Goal: Information Seeking & Learning: Understand process/instructions

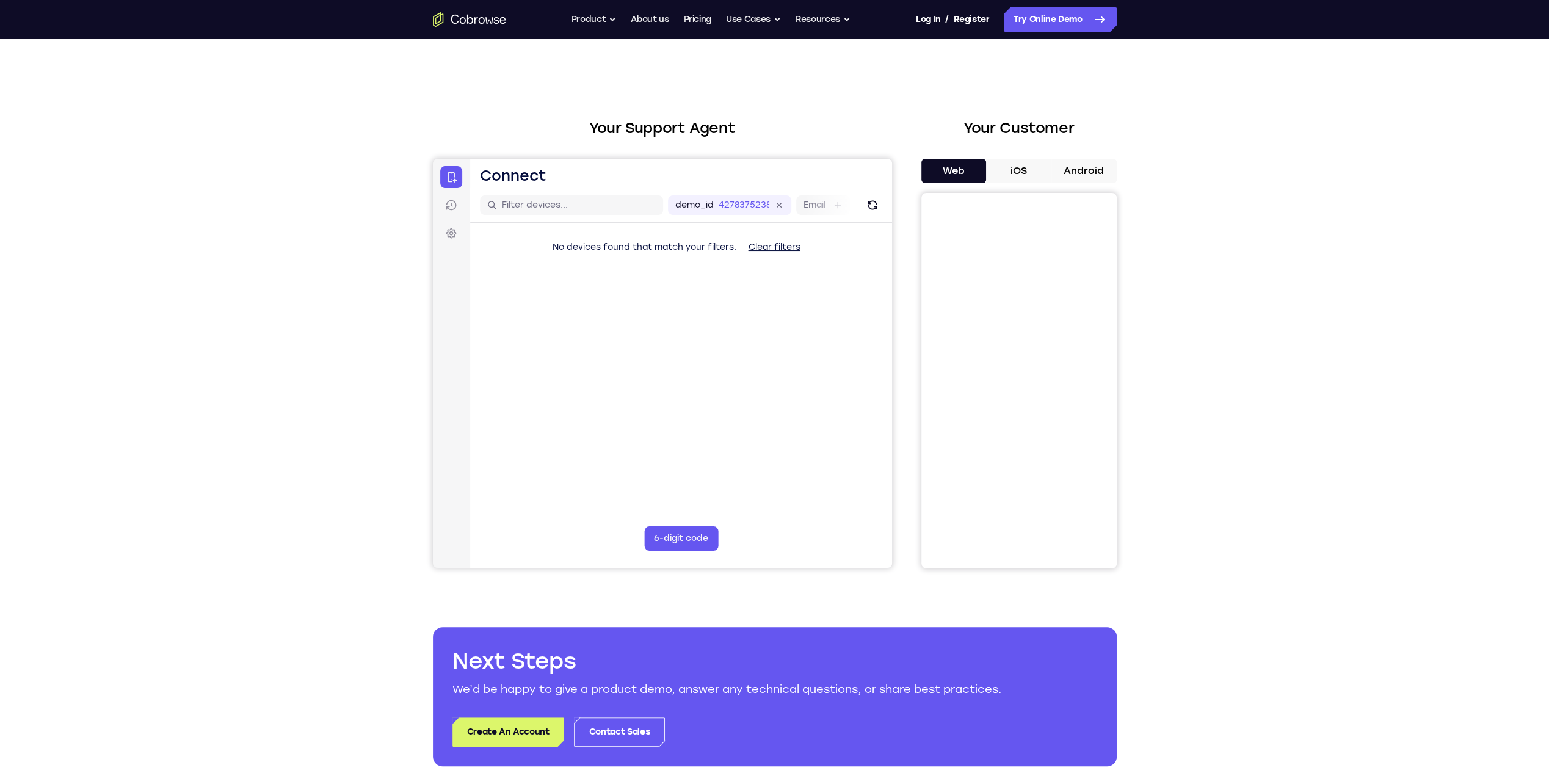
click at [764, 248] on button "Clear filters" at bounding box center [773, 247] width 72 height 24
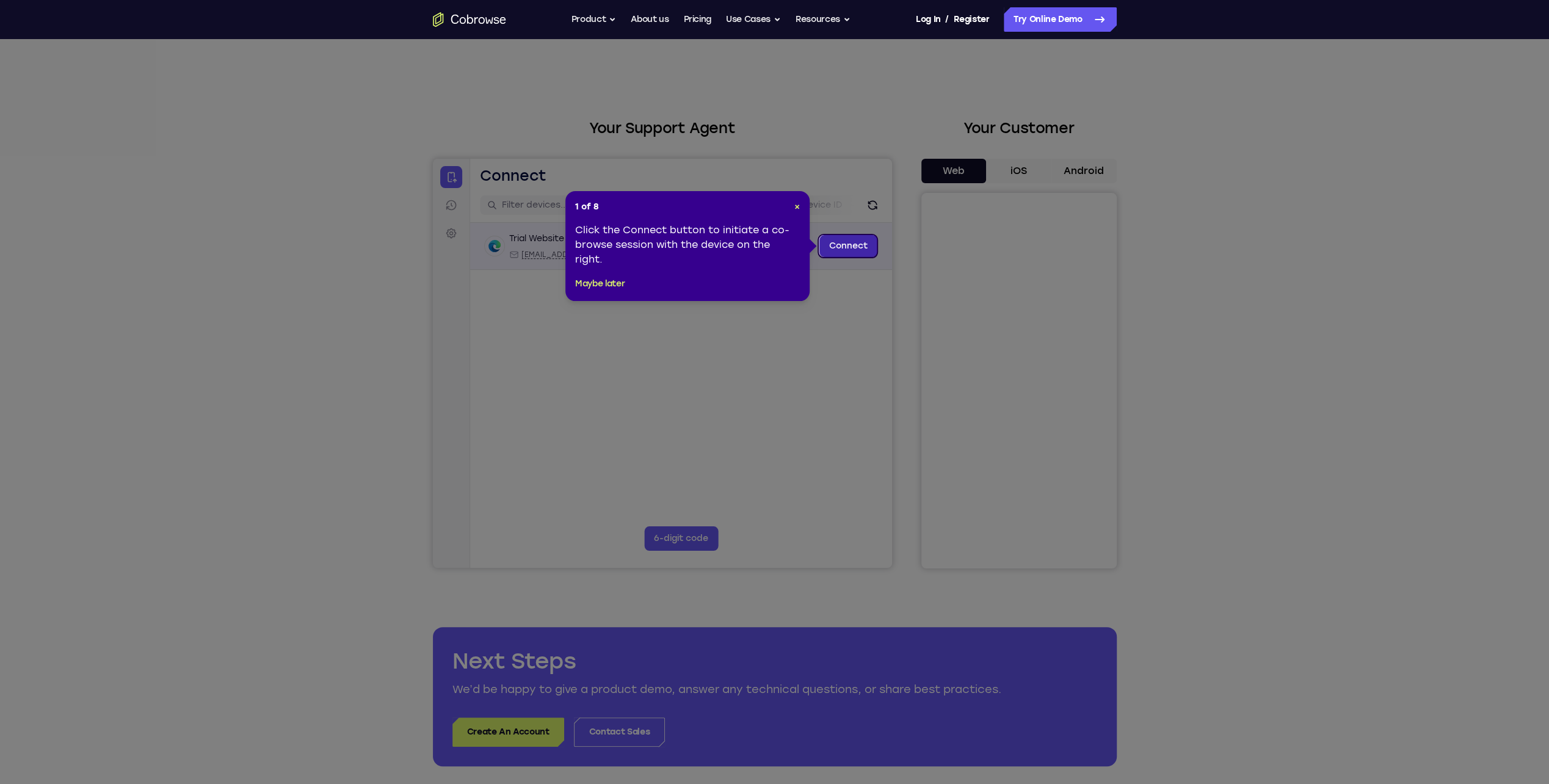
click at [776, 250] on link "Connect" at bounding box center [847, 246] width 58 height 22
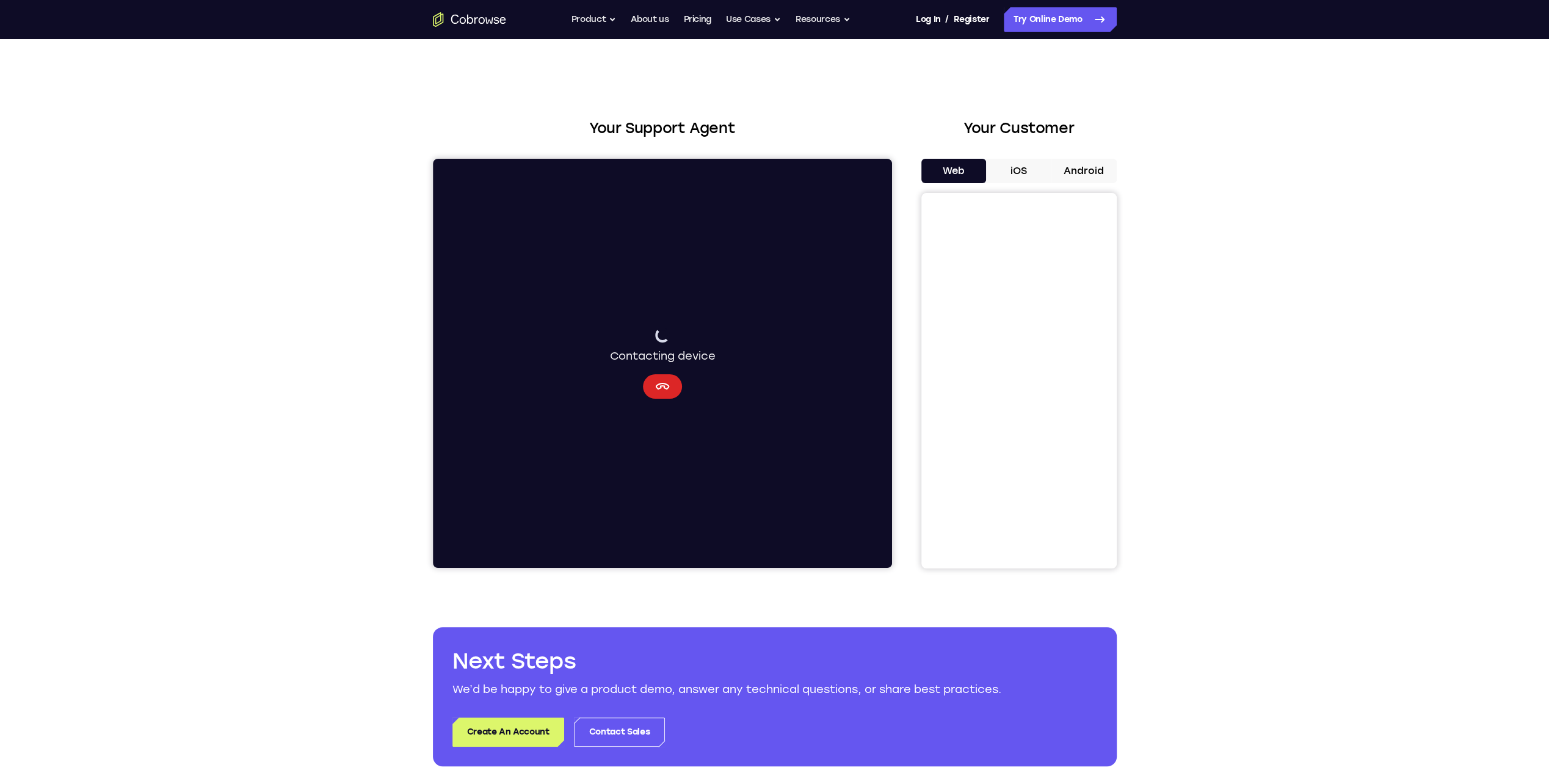
click at [665, 365] on icon "Cancel" at bounding box center [661, 386] width 14 height 14
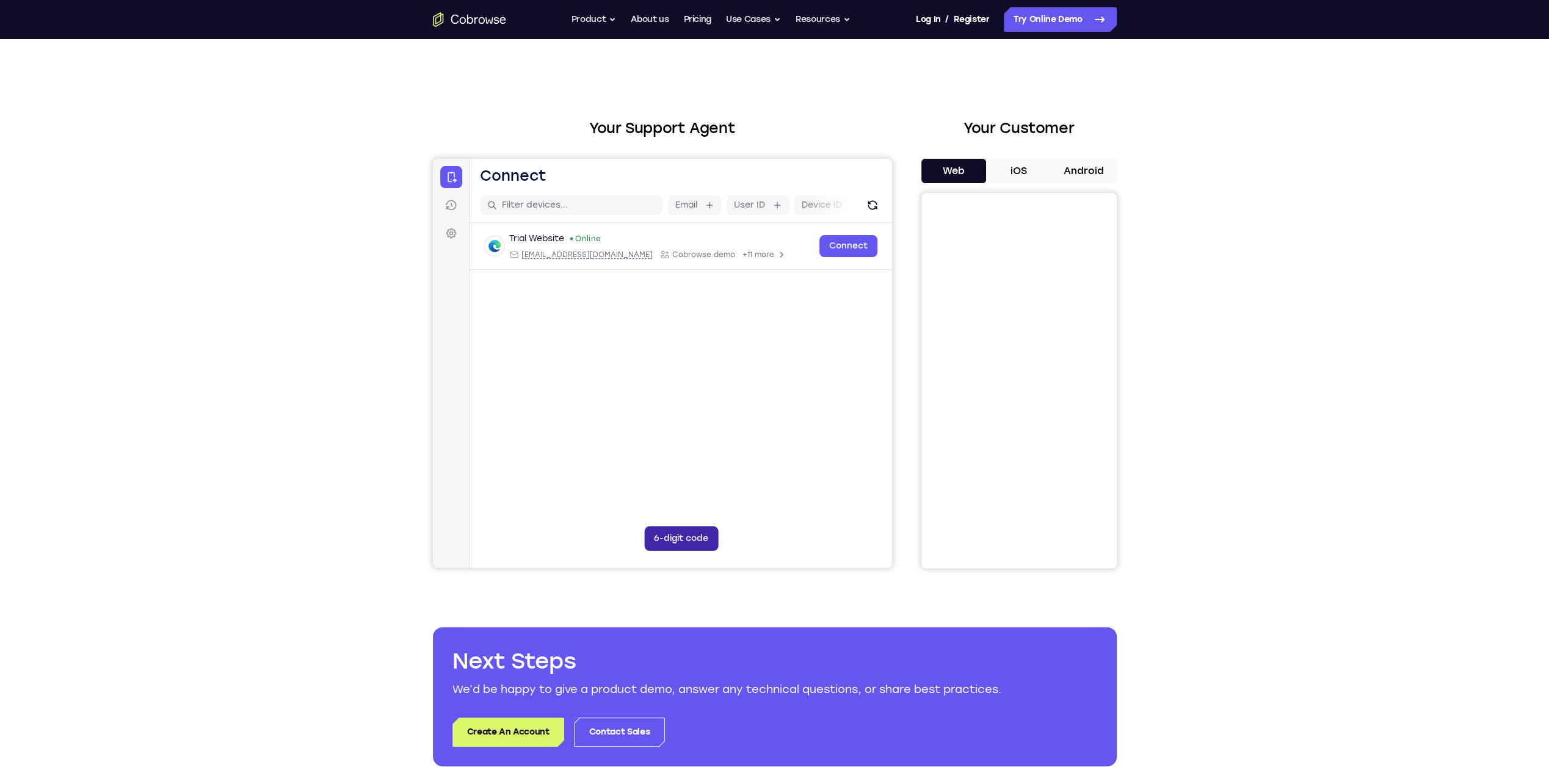
click at [665, 365] on button "6-digit code" at bounding box center [681, 538] width 74 height 24
click at [582, 365] on input "Code entry digit 1" at bounding box center [581, 538] width 24 height 24
click at [609, 365] on input "Code entry digit 2" at bounding box center [610, 538] width 24 height 24
drag, startPoint x: 654, startPoint y: 536, endPoint x: 661, endPoint y: 537, distance: 7.1
click at [654, 365] on div "6-digit code Code entry" at bounding box center [681, 538] width 74 height 24
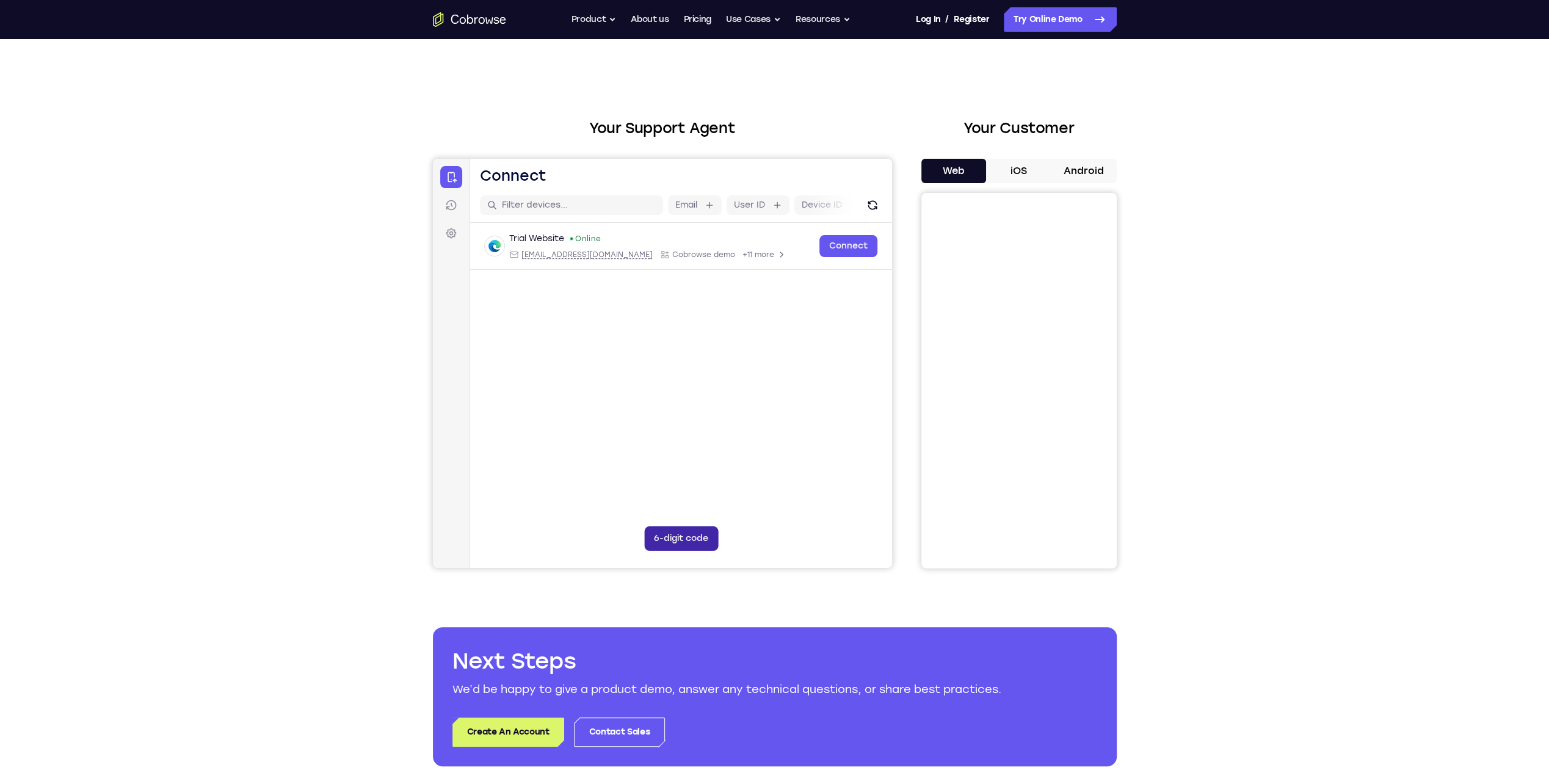
click at [688, 365] on button "6-digit code" at bounding box center [681, 538] width 74 height 24
click at [577, 365] on input "Code entry digit 1" at bounding box center [581, 538] width 24 height 24
type input "1"
type input "2"
type input "3"
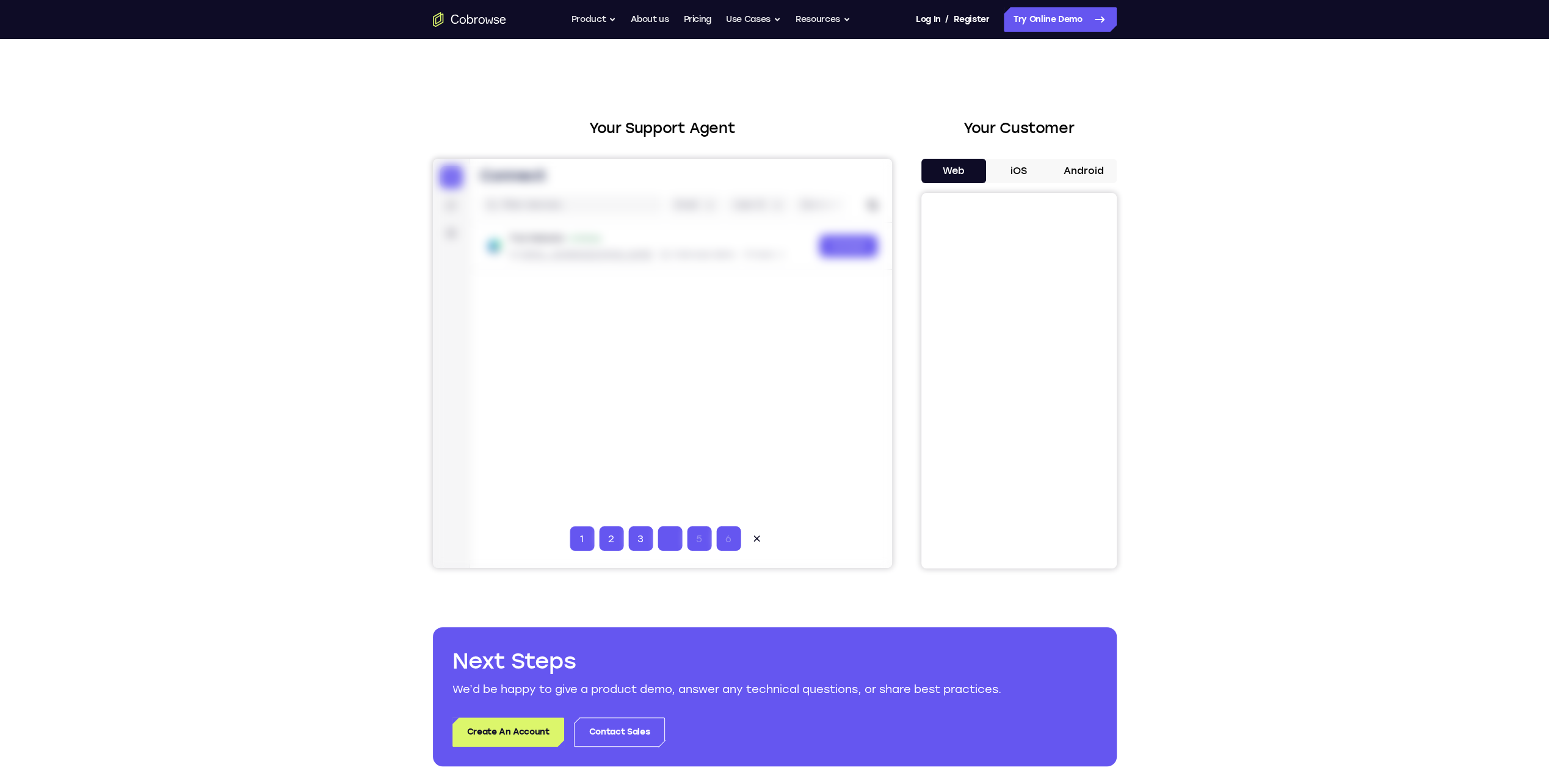
type input "4"
type input "5"
type input "6"
click at [761, 365] on button at bounding box center [756, 538] width 24 height 24
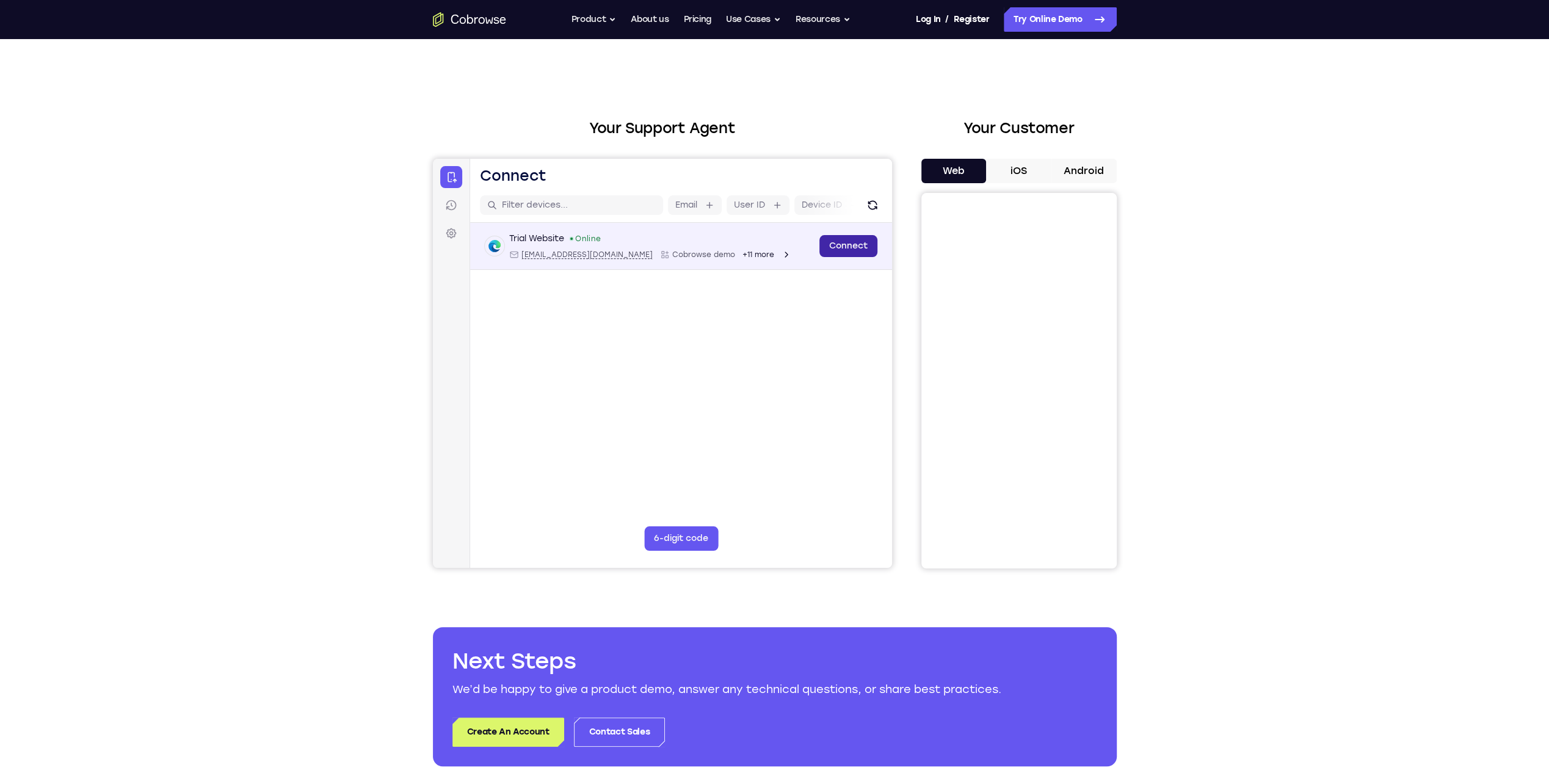
click at [776, 249] on link "Connect" at bounding box center [847, 246] width 58 height 22
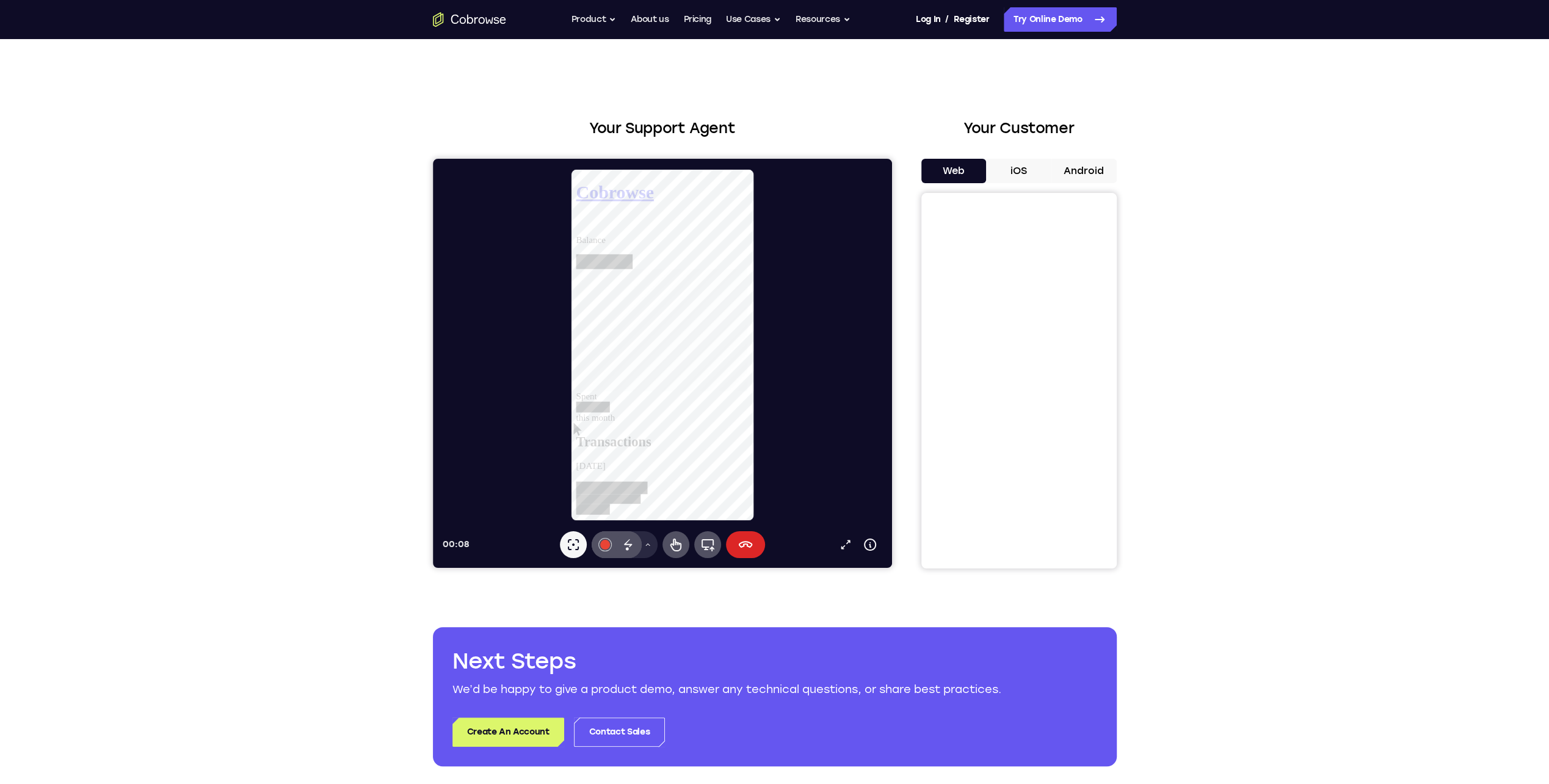
click at [736, 365] on button "End session" at bounding box center [745, 545] width 39 height 27
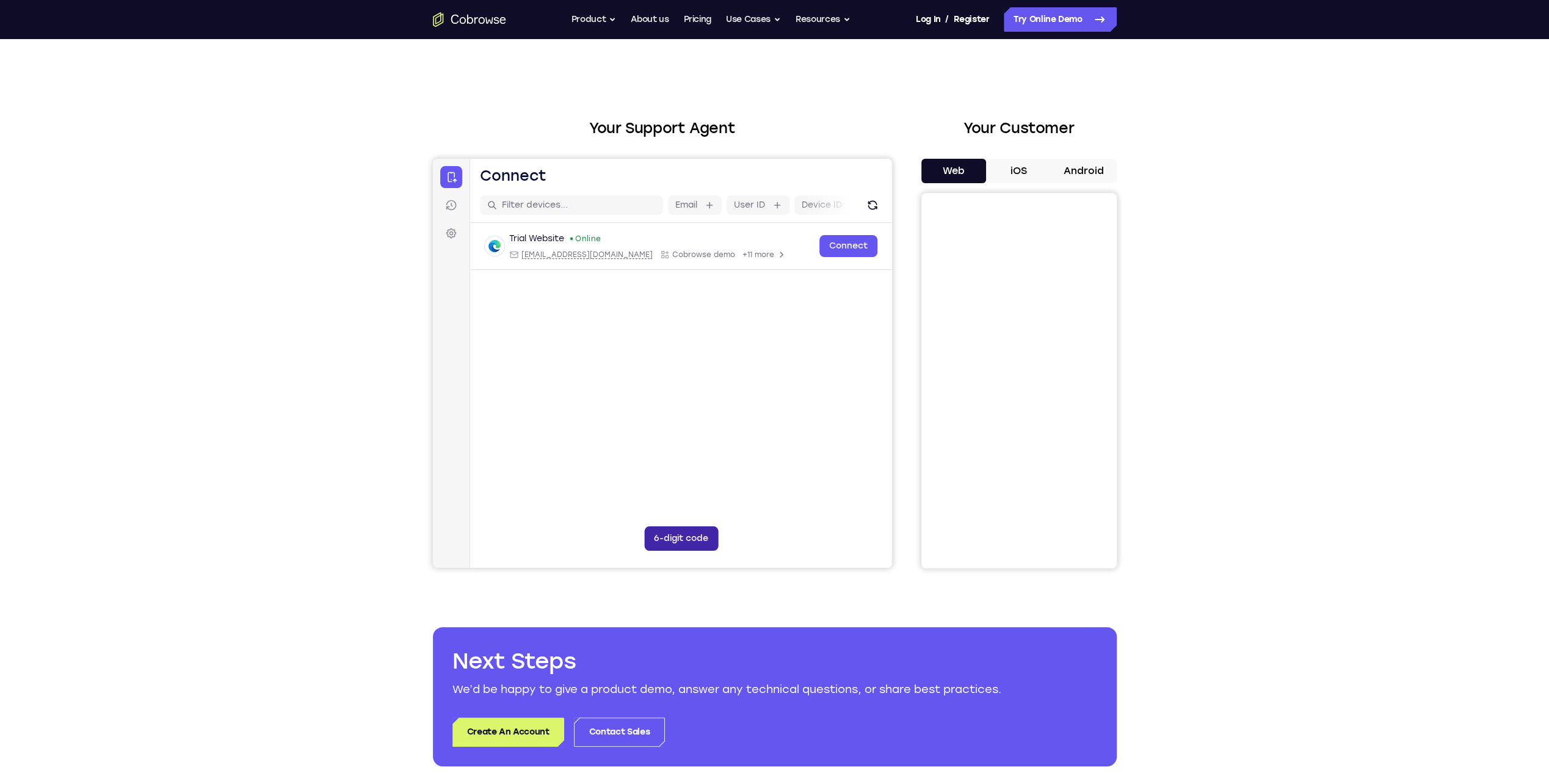
click at [662, 365] on button "6-digit code" at bounding box center [681, 538] width 74 height 24
click at [750, 365] on icon at bounding box center [756, 538] width 12 height 12
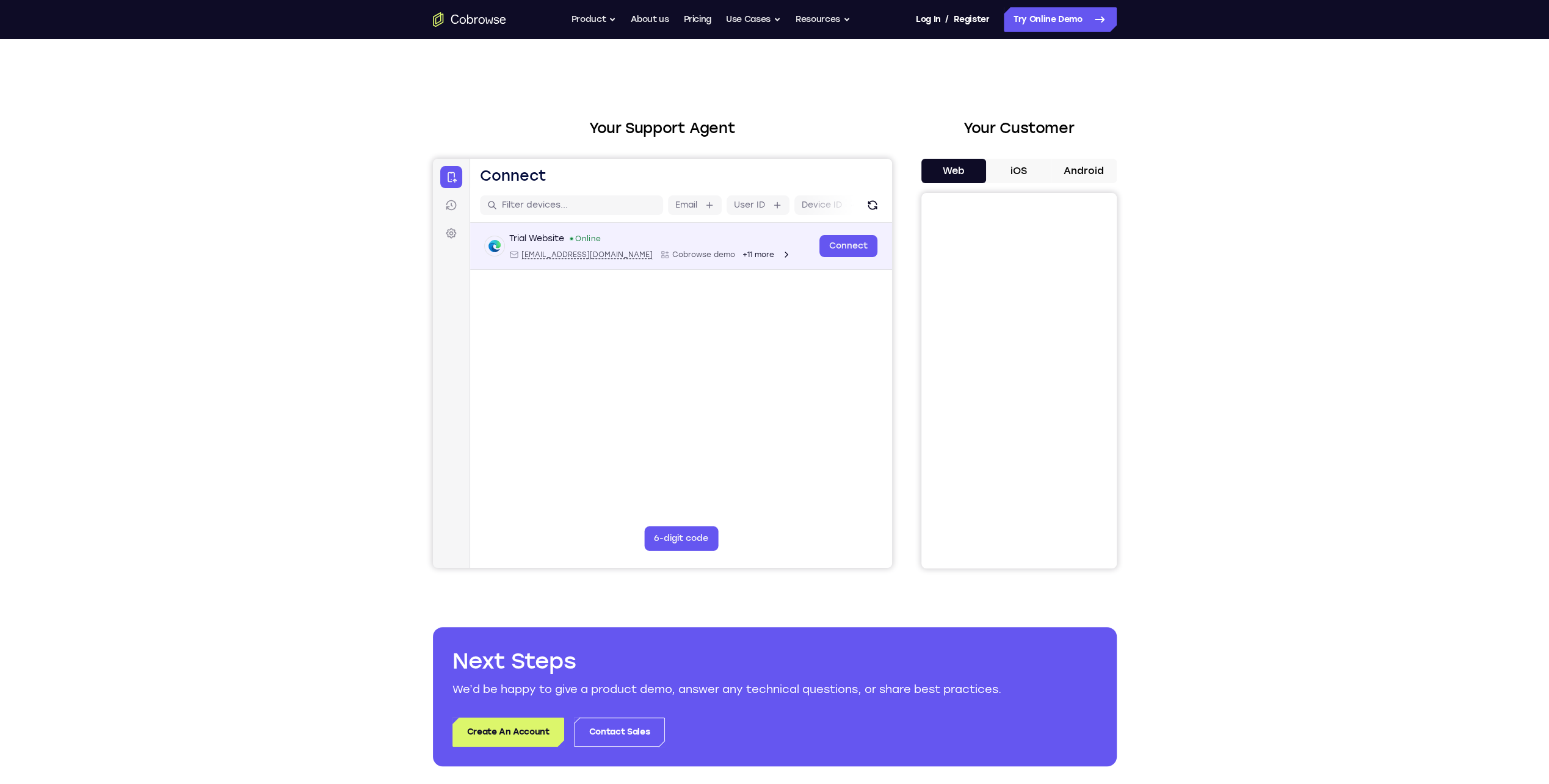
click at [710, 234] on div "Trial Website Online" at bounding box center [649, 238] width 282 height 12
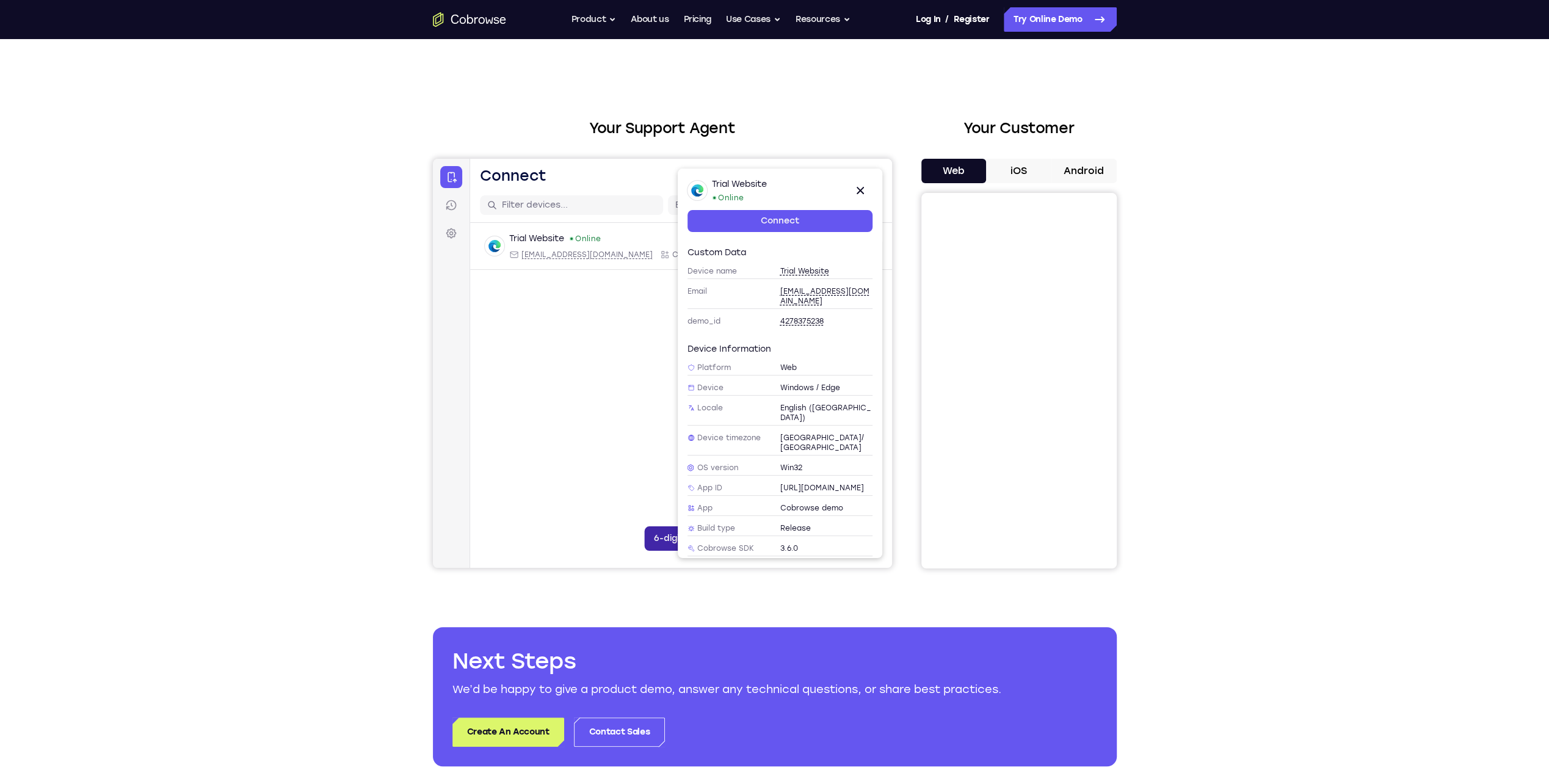
click at [651, 365] on button "6-digit code" at bounding box center [681, 538] width 74 height 24
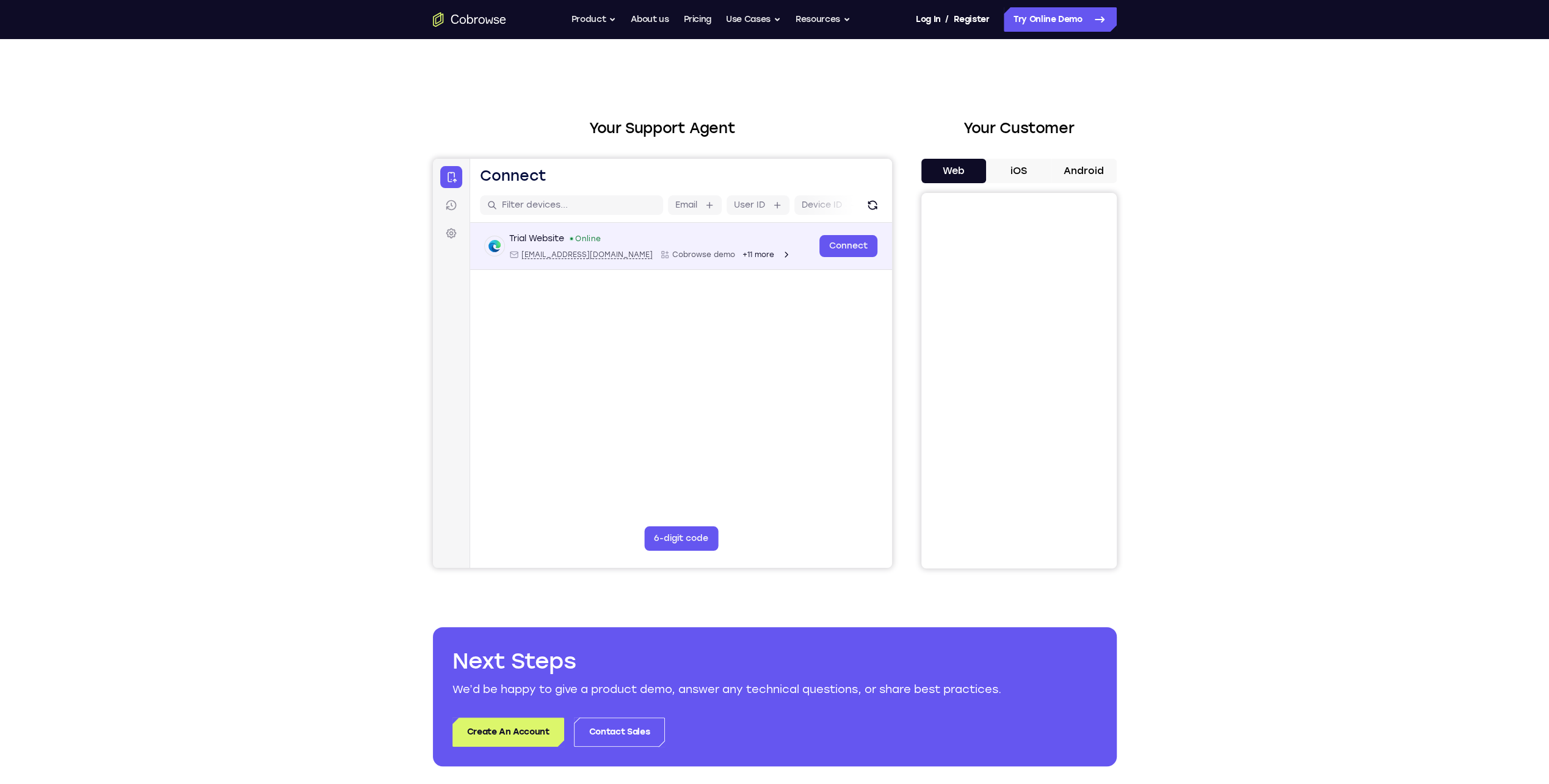
click at [686, 235] on div "Trial Website Online" at bounding box center [649, 238] width 282 height 12
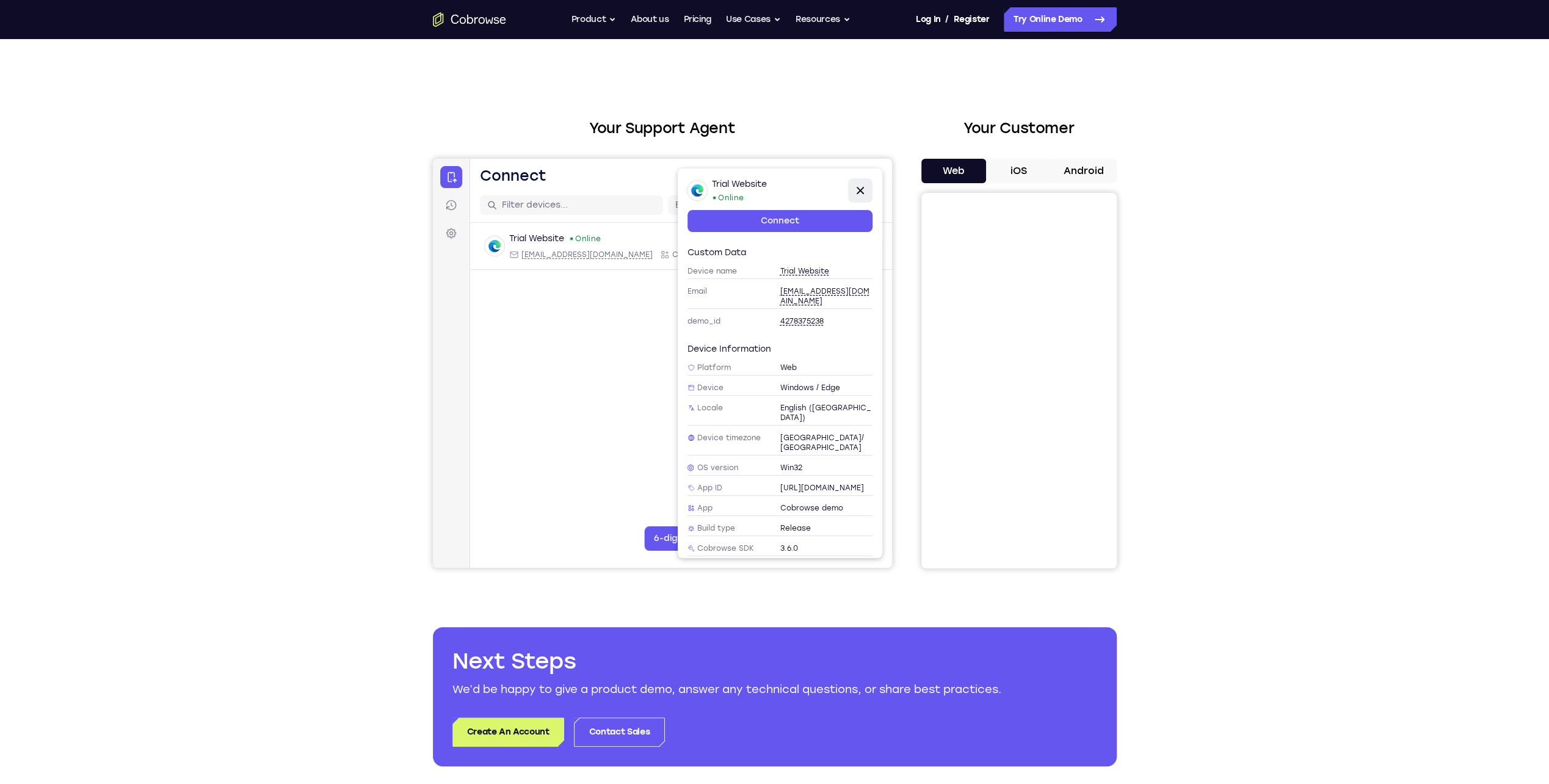
click at [776, 189] on icon at bounding box center [859, 189] width 14 height 14
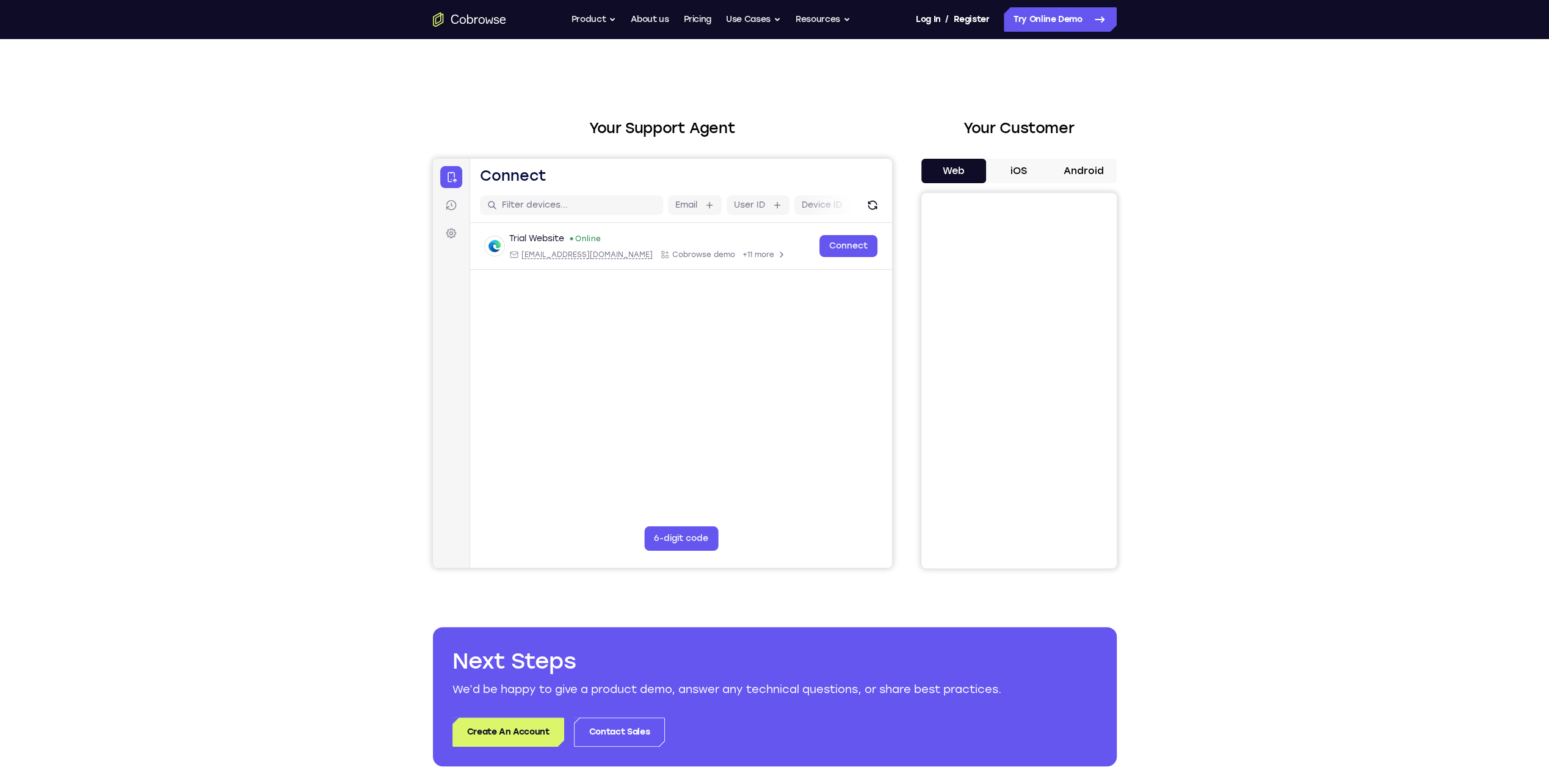
click at [776, 365] on main "Email User ID Device ID Device name 6-digit code Code entry Trial Website Onlin…" at bounding box center [680, 392] width 422 height 409
click at [448, 200] on icon at bounding box center [451, 205] width 12 height 12
click at [445, 233] on icon at bounding box center [451, 233] width 12 height 12
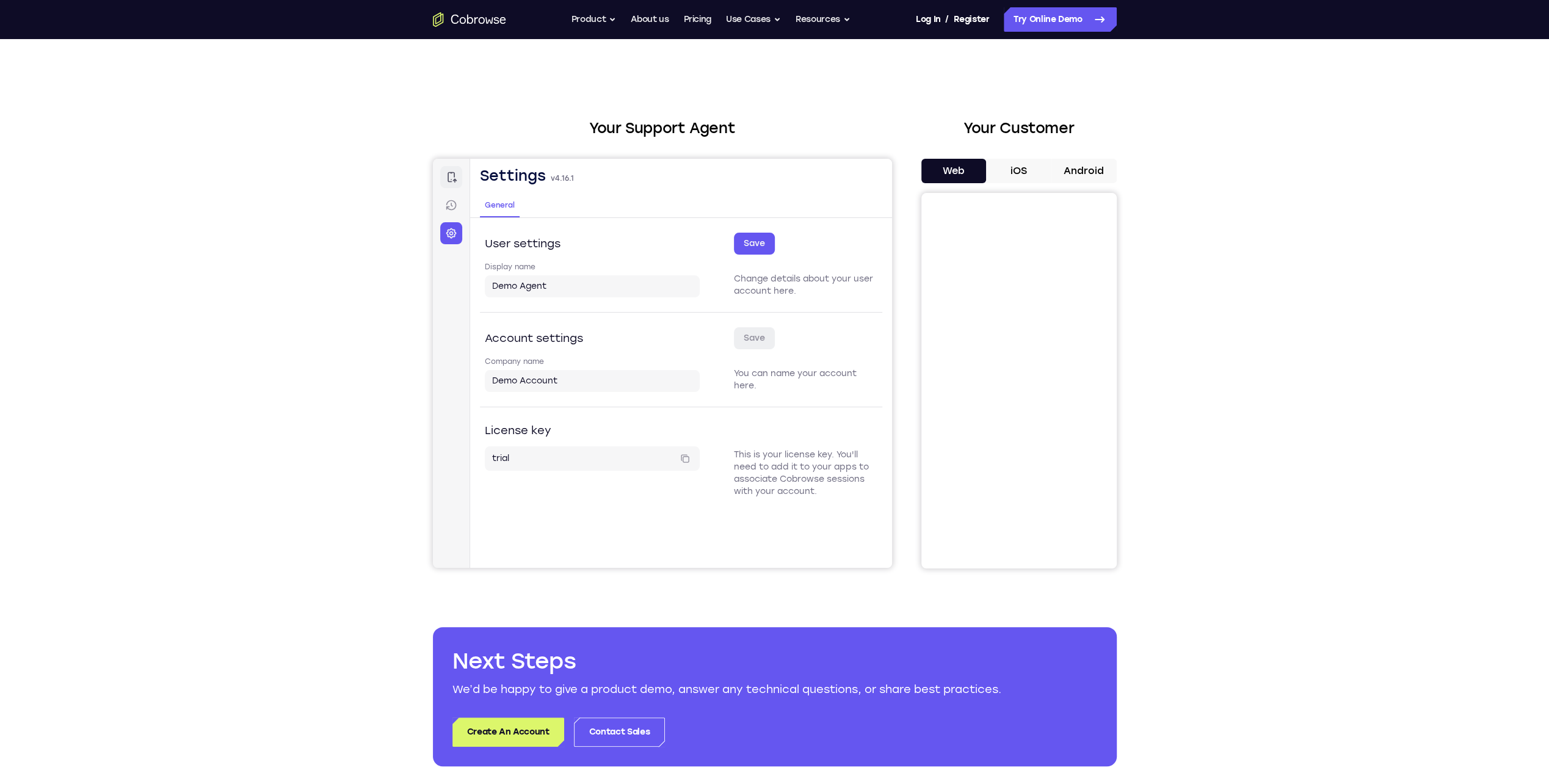
click at [451, 181] on icon at bounding box center [451, 177] width 12 height 12
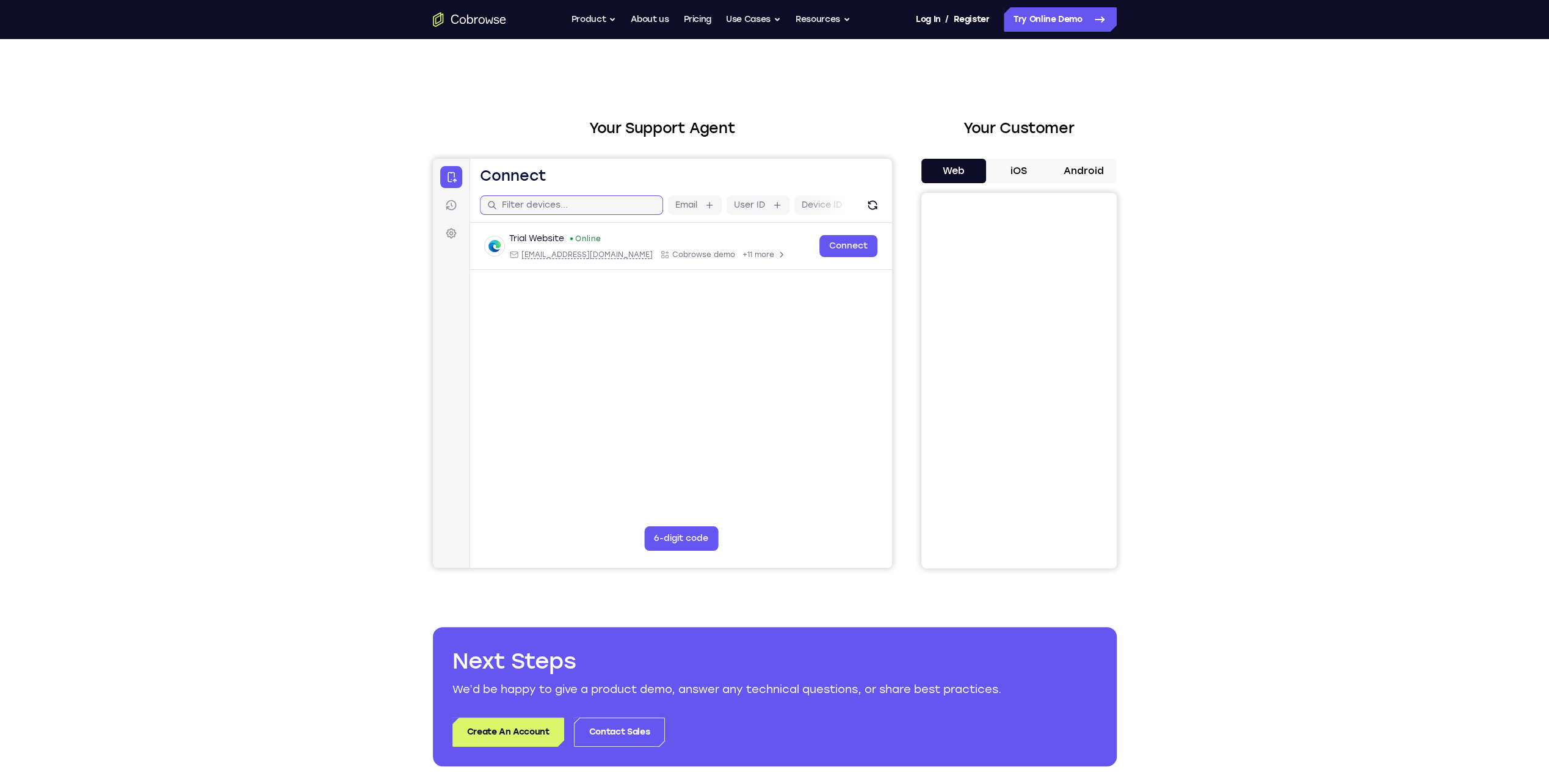
click at [598, 206] on input "text" at bounding box center [578, 205] width 154 height 12
click at [776, 251] on icon "Open device details" at bounding box center [786, 254] width 10 height 10
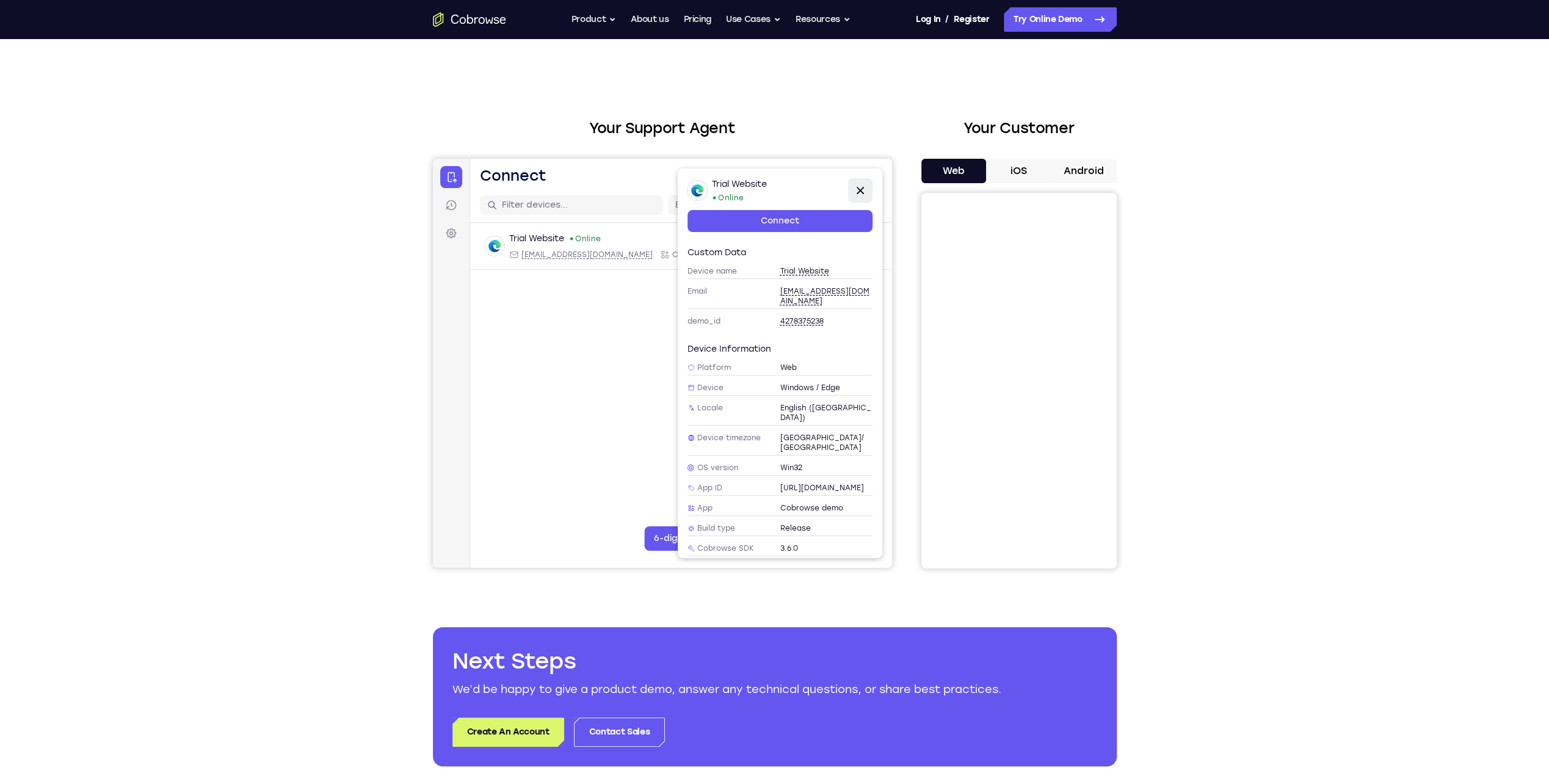
click at [776, 193] on icon at bounding box center [859, 189] width 14 height 14
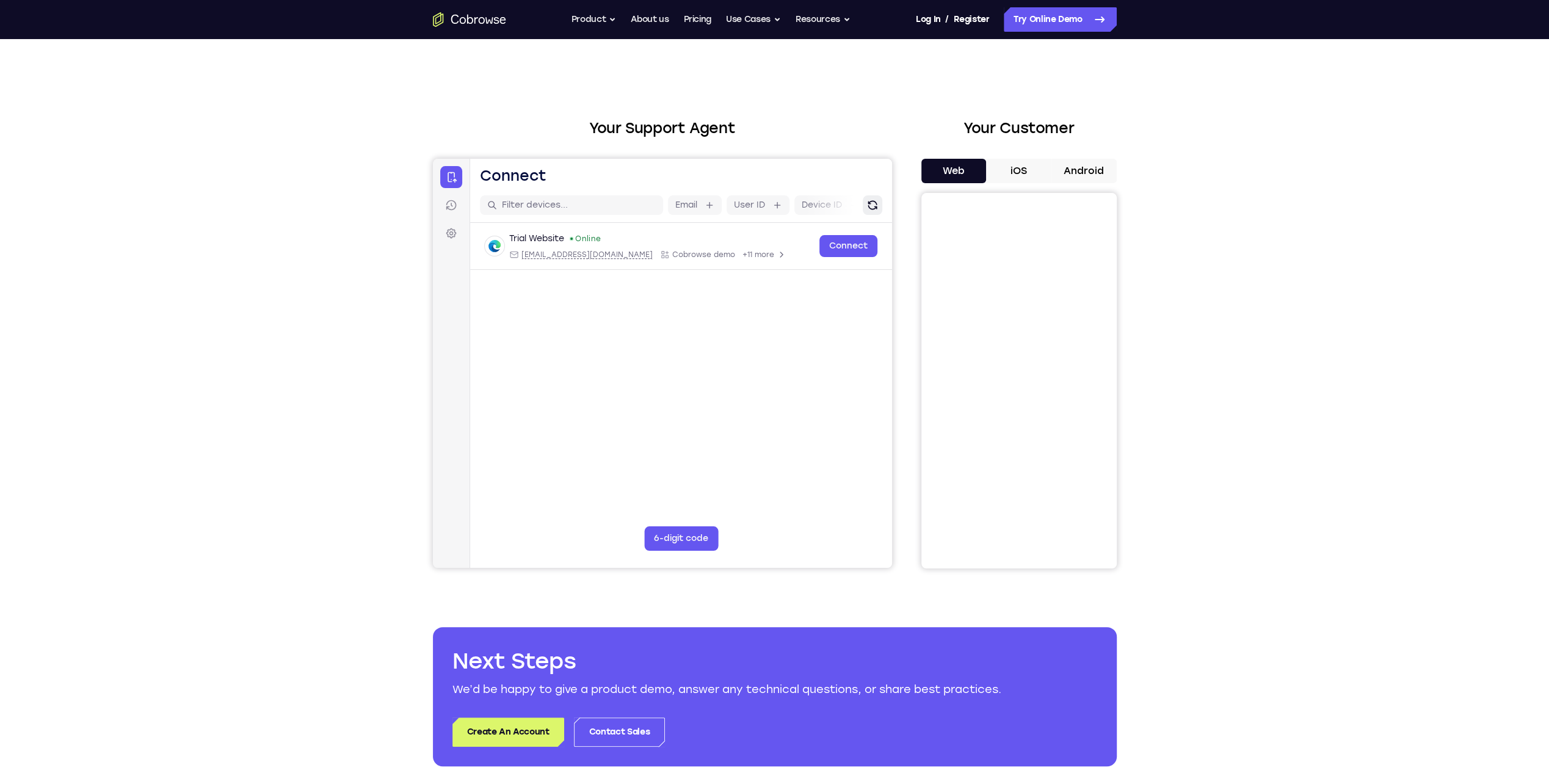
click at [776, 206] on icon "Refresh" at bounding box center [871, 205] width 9 height 9
click at [776, 171] on button "Web" at bounding box center [954, 170] width 66 height 24
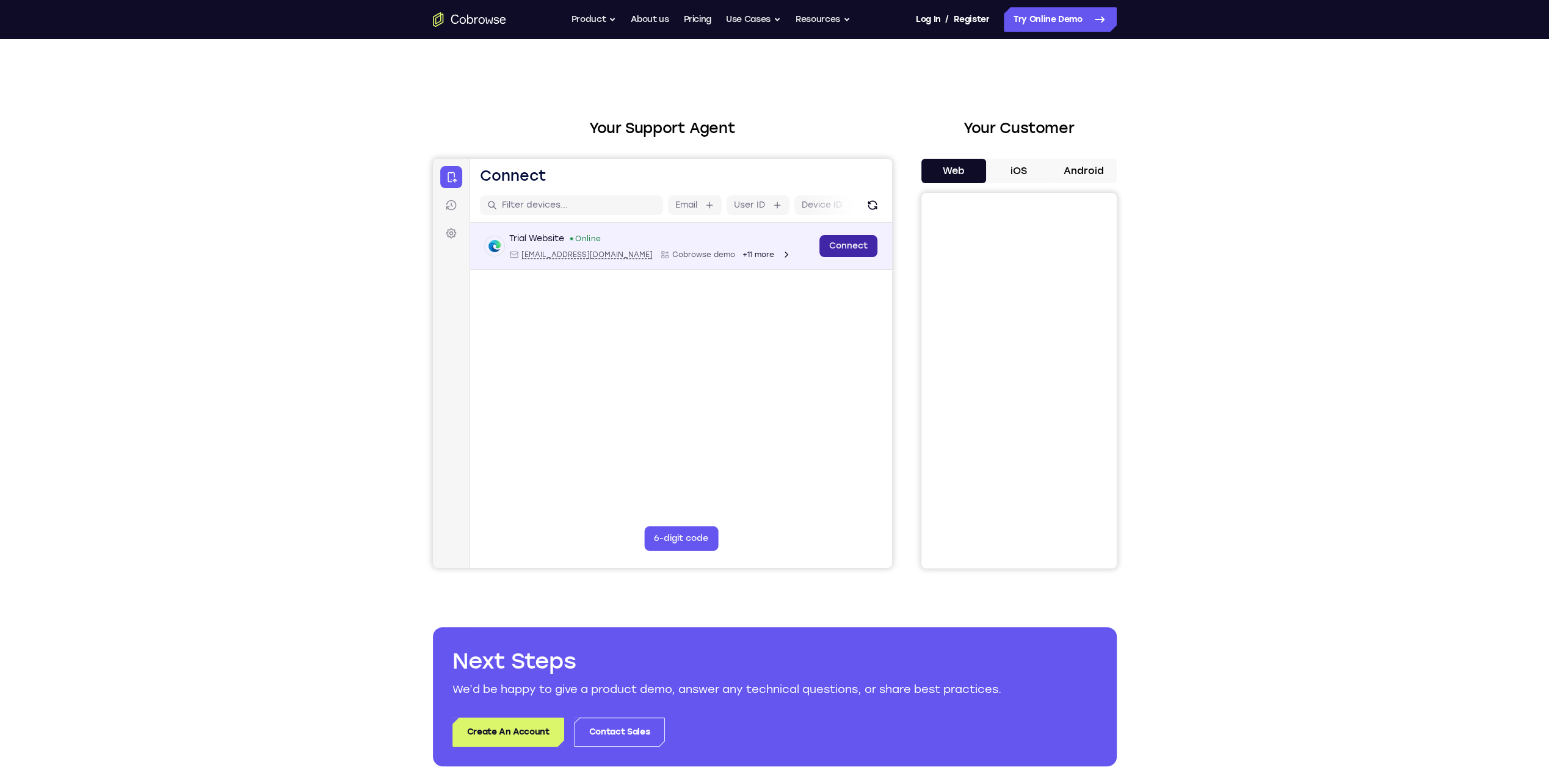
click at [776, 247] on link "Connect" at bounding box center [847, 246] width 58 height 22
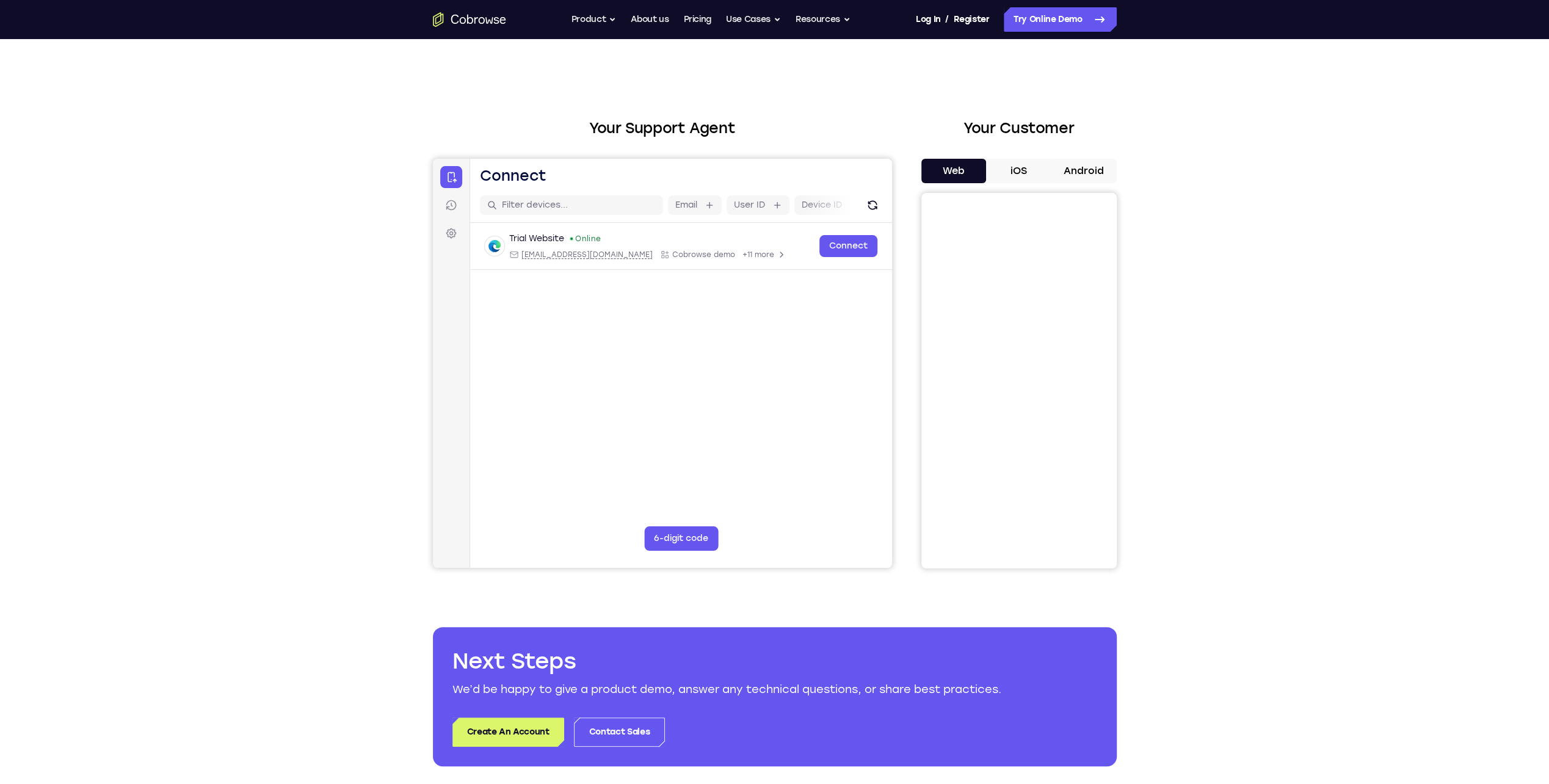
click at [776, 172] on button "iOS" at bounding box center [1019, 170] width 66 height 24
click at [776, 173] on button "Web" at bounding box center [954, 170] width 66 height 24
click at [776, 365] on main "Email User ID Device ID Device name 6-digit code Code entry Trial Website Onlin…" at bounding box center [680, 392] width 422 height 409
click at [776, 19] on icon at bounding box center [1099, 19] width 14 height 14
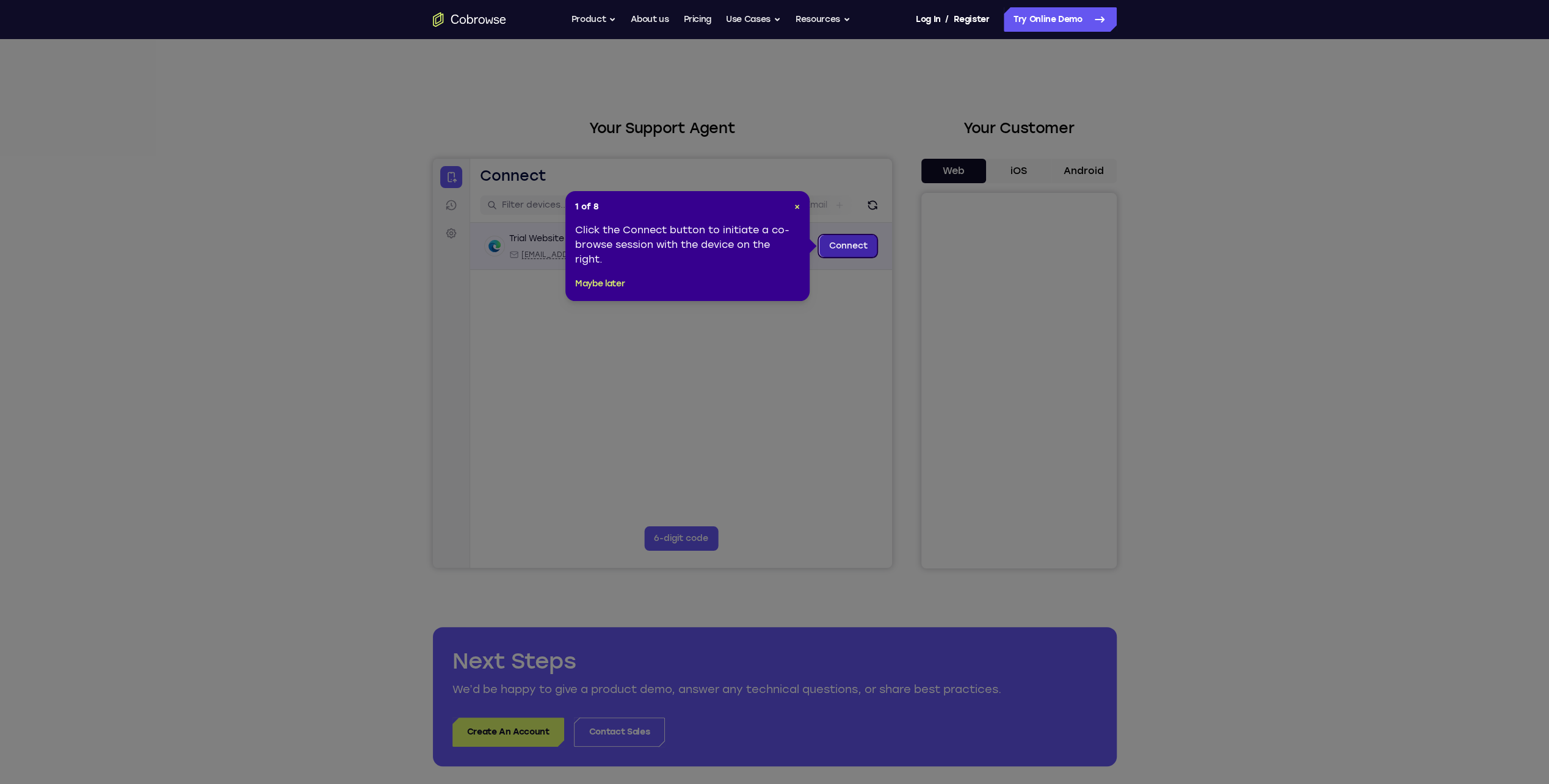
click at [855, 245] on link "Connect" at bounding box center [847, 246] width 58 height 22
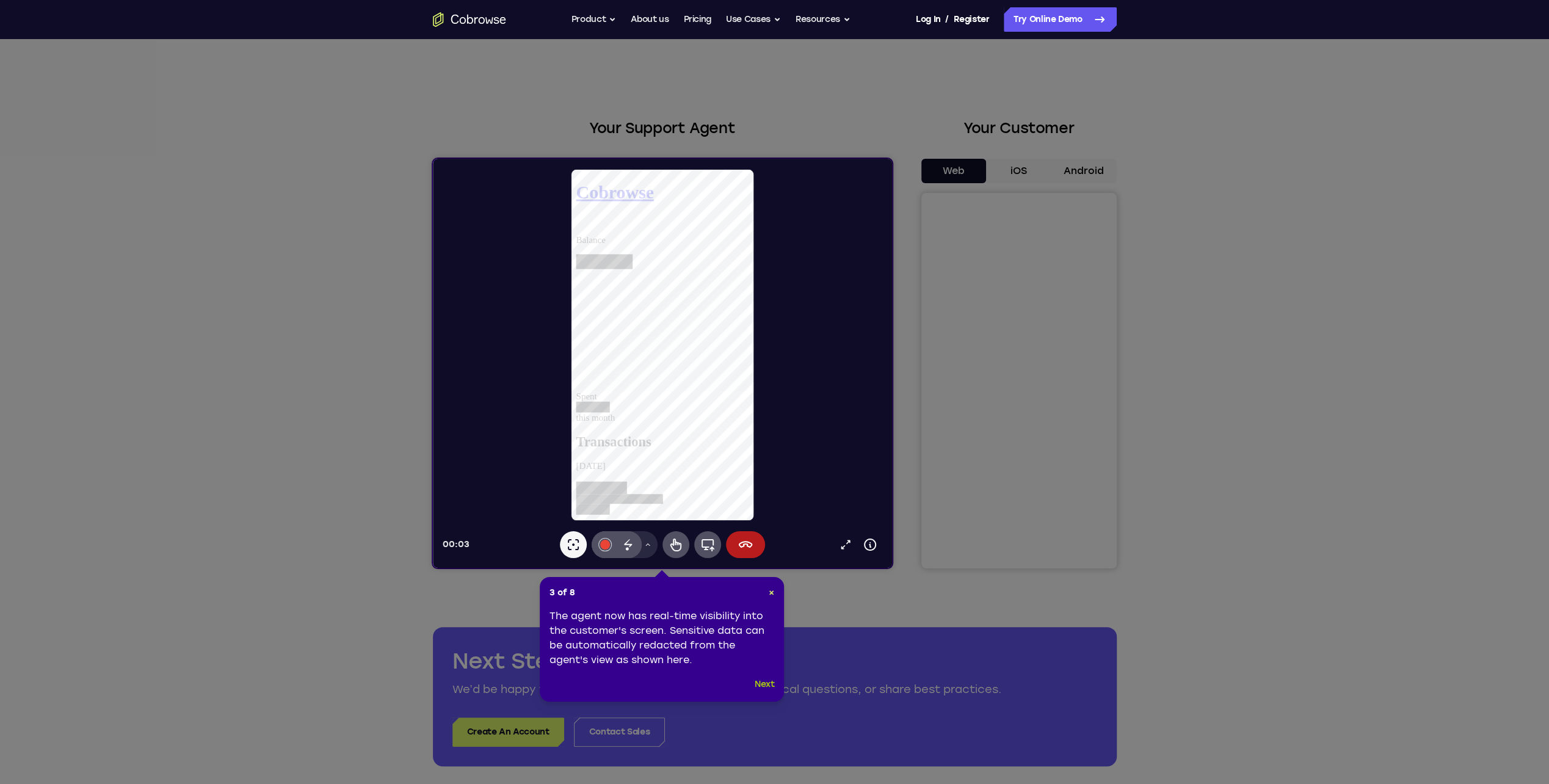
click at [756, 680] on button "Next" at bounding box center [765, 684] width 20 height 14
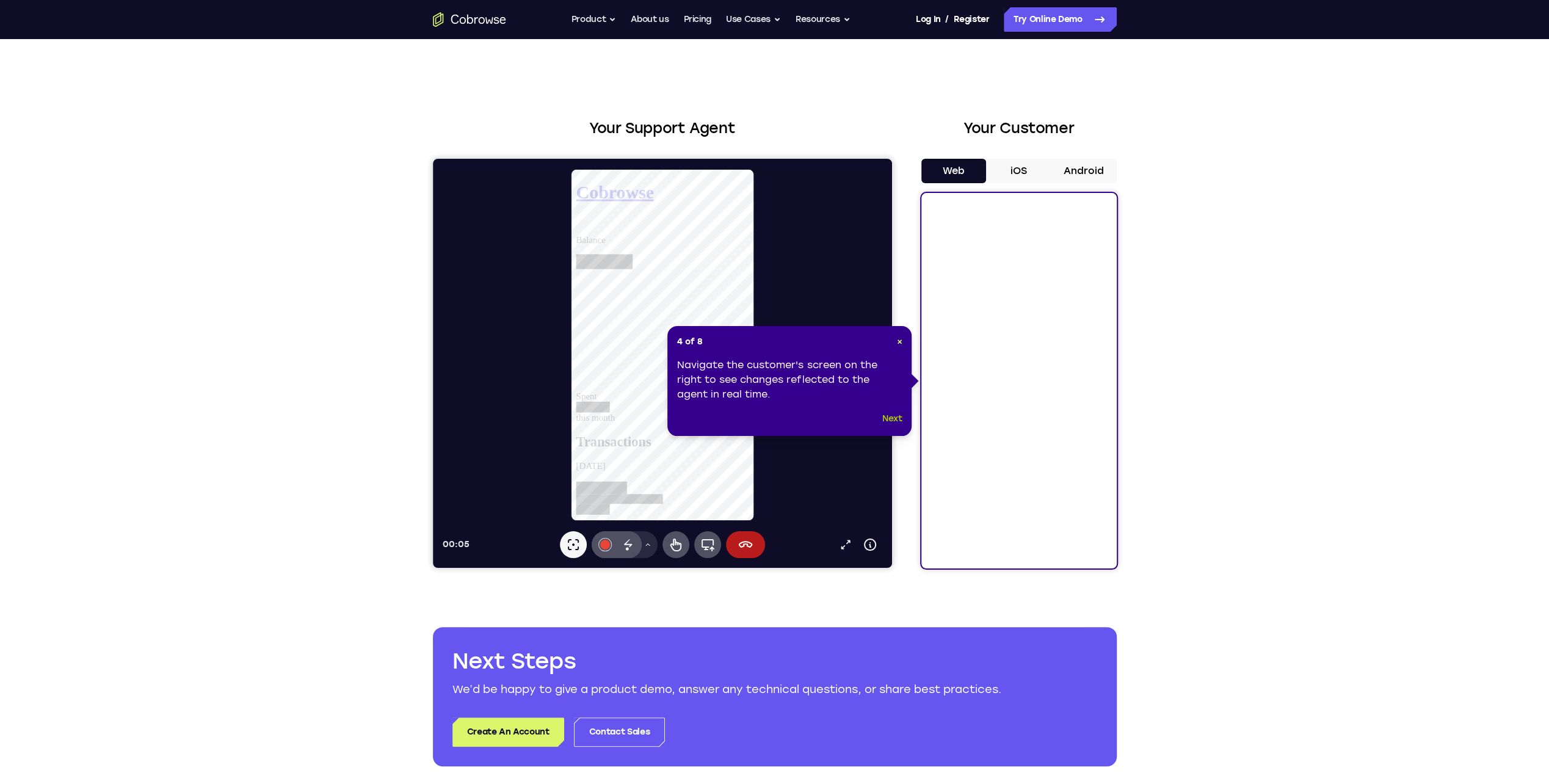
click at [893, 416] on button "Next" at bounding box center [892, 419] width 20 height 14
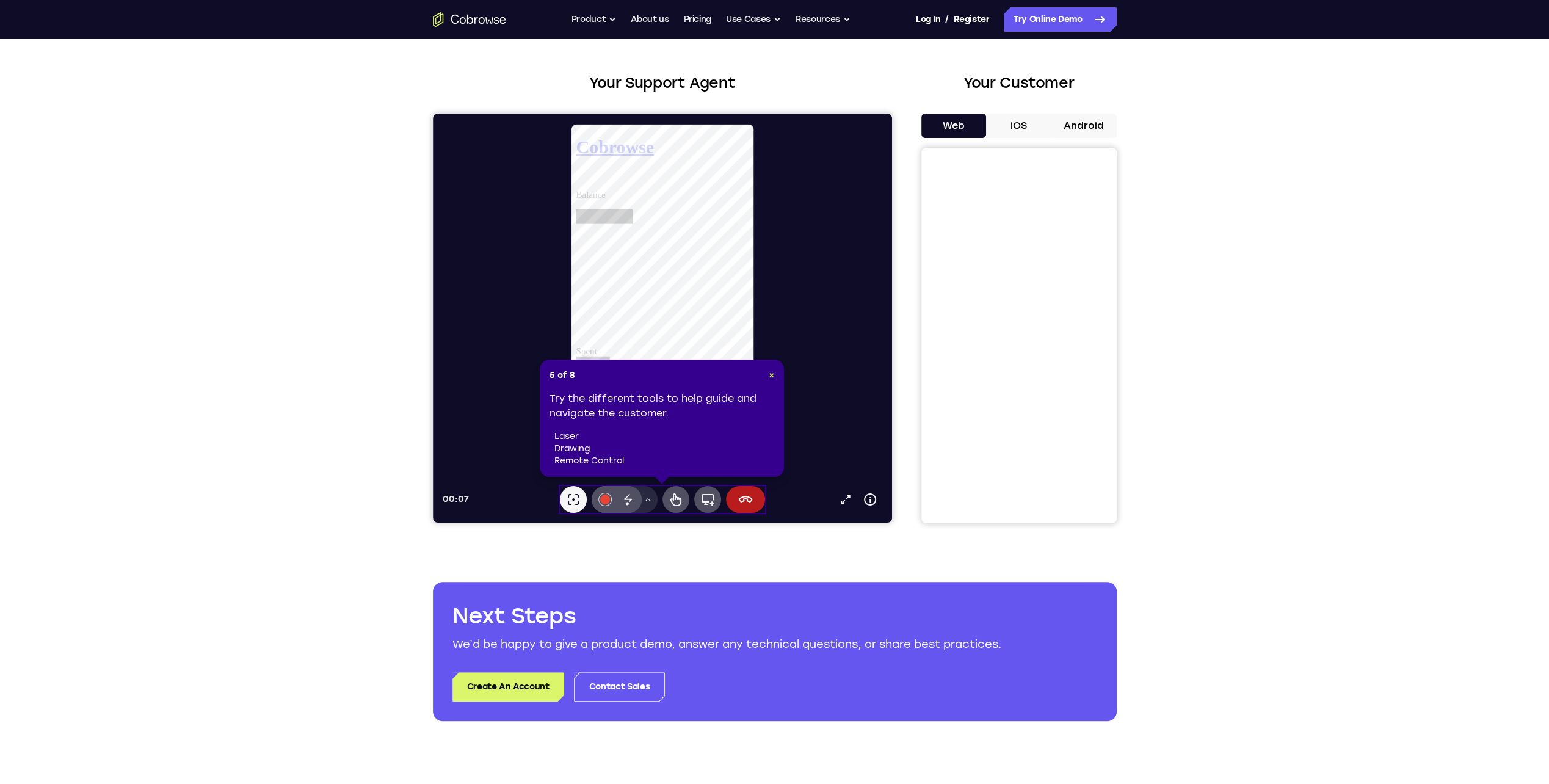
scroll to position [61, 0]
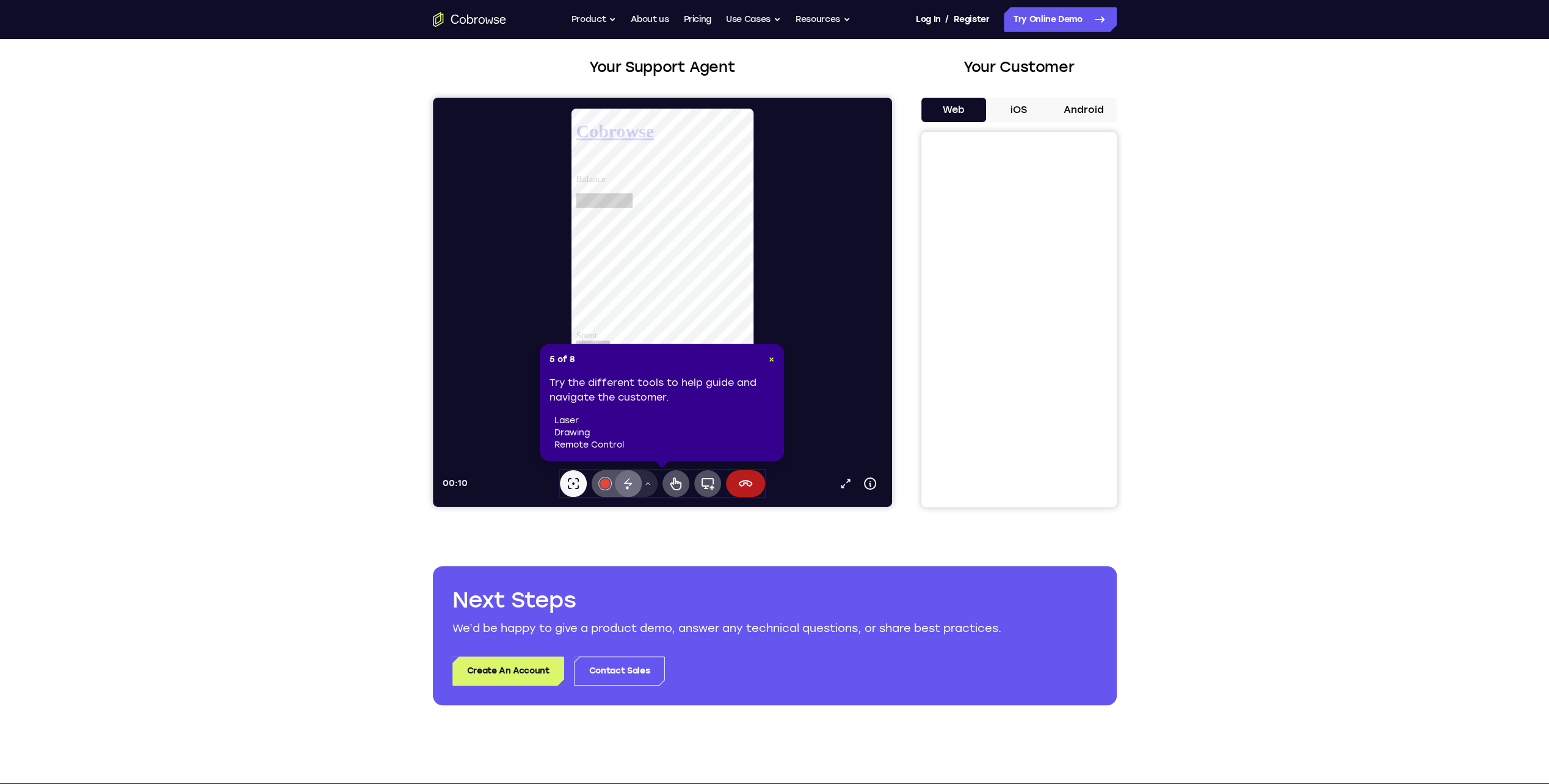
click at [648, 484] on icon at bounding box center [647, 483] width 8 height 8
click at [673, 483] on icon at bounding box center [675, 483] width 14 height 14
click at [727, 392] on div "Try the different tools to help guide and navigate the customer. laser drawing …" at bounding box center [661, 413] width 225 height 76
drag, startPoint x: 591, startPoint y: 412, endPoint x: 633, endPoint y: 393, distance: 46.1
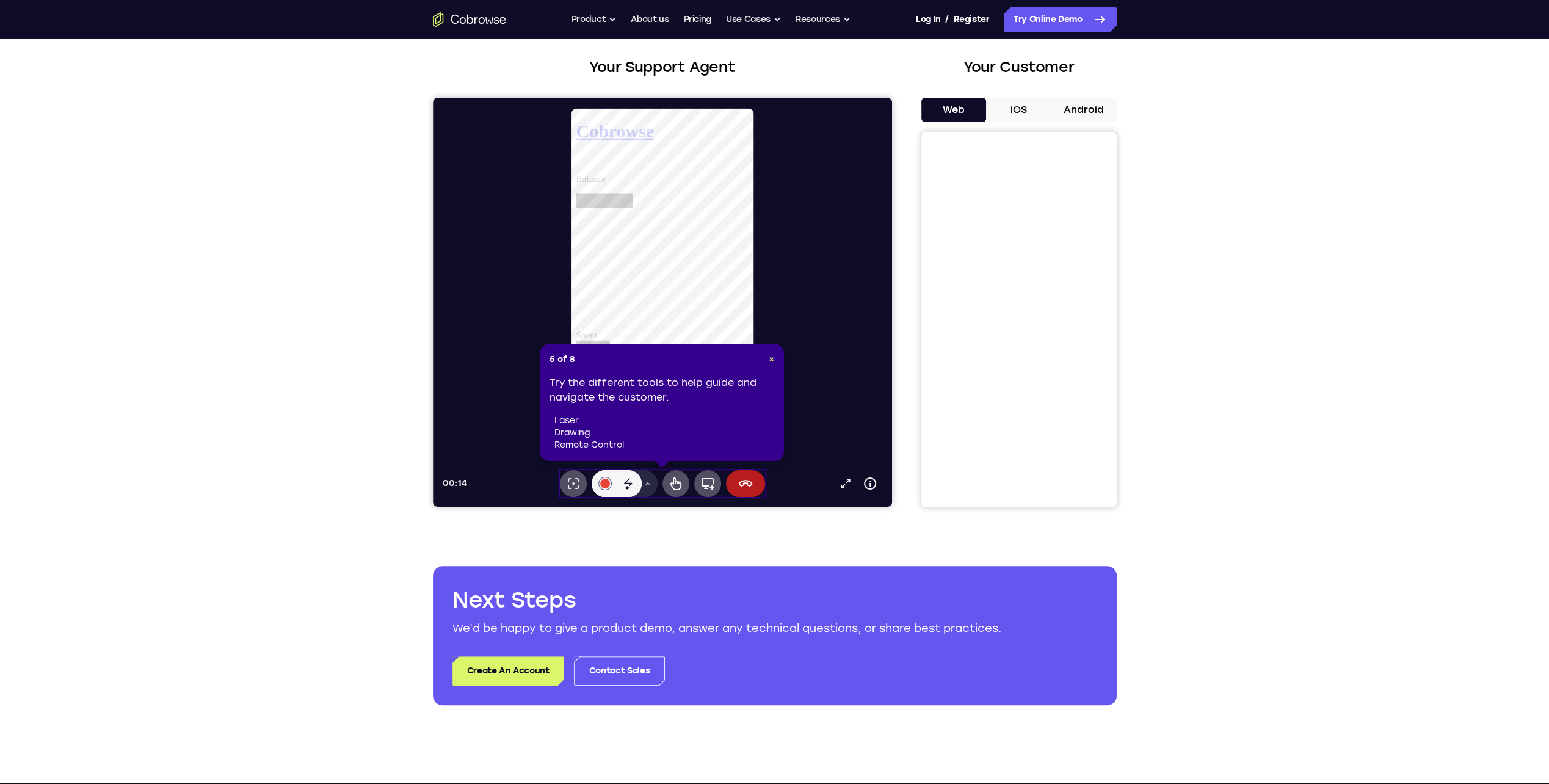
click at [591, 412] on div "Try the different tools to help guide and navigate the customer. laser drawing …" at bounding box center [661, 413] width 225 height 76
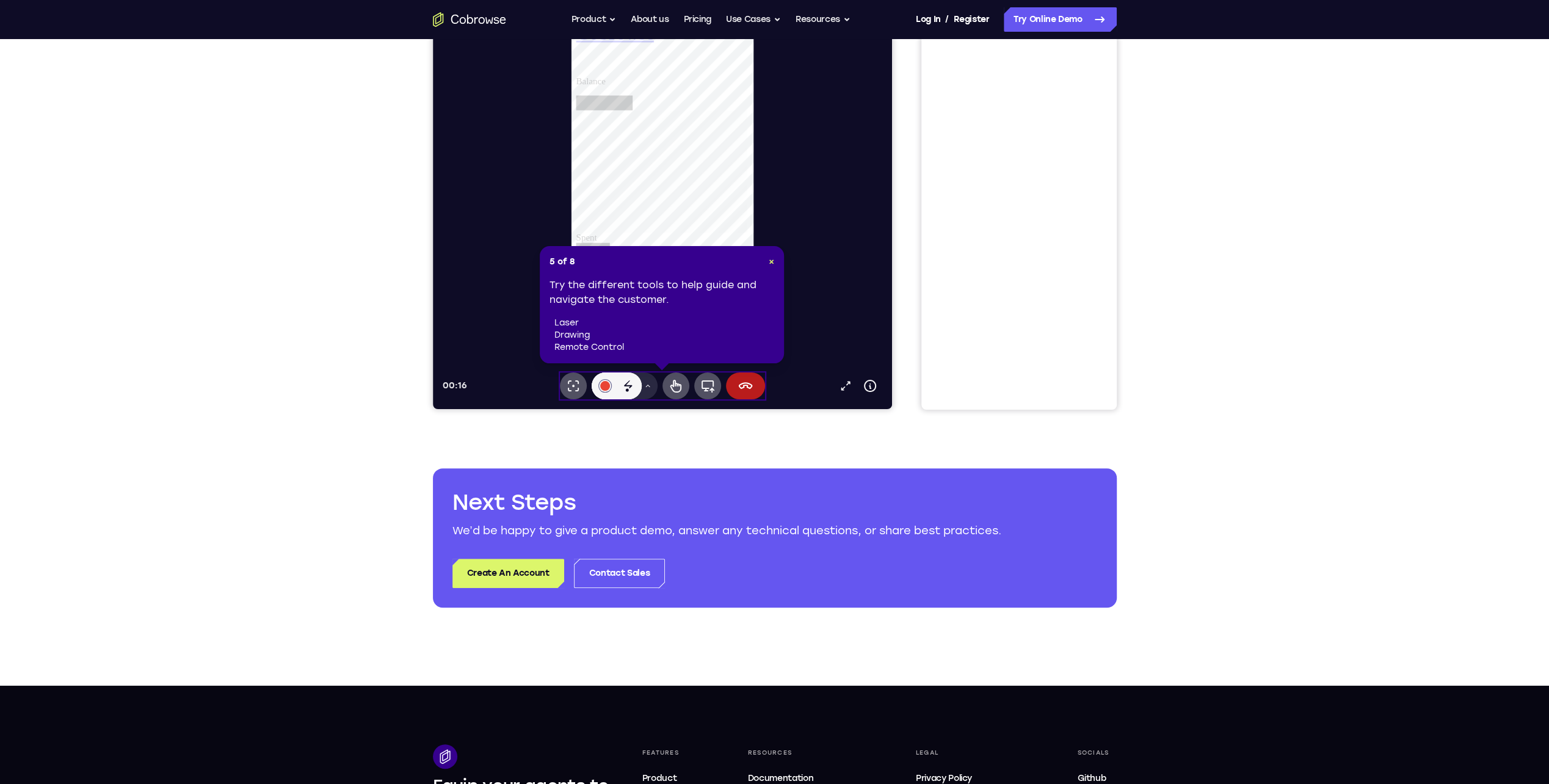
scroll to position [122, 0]
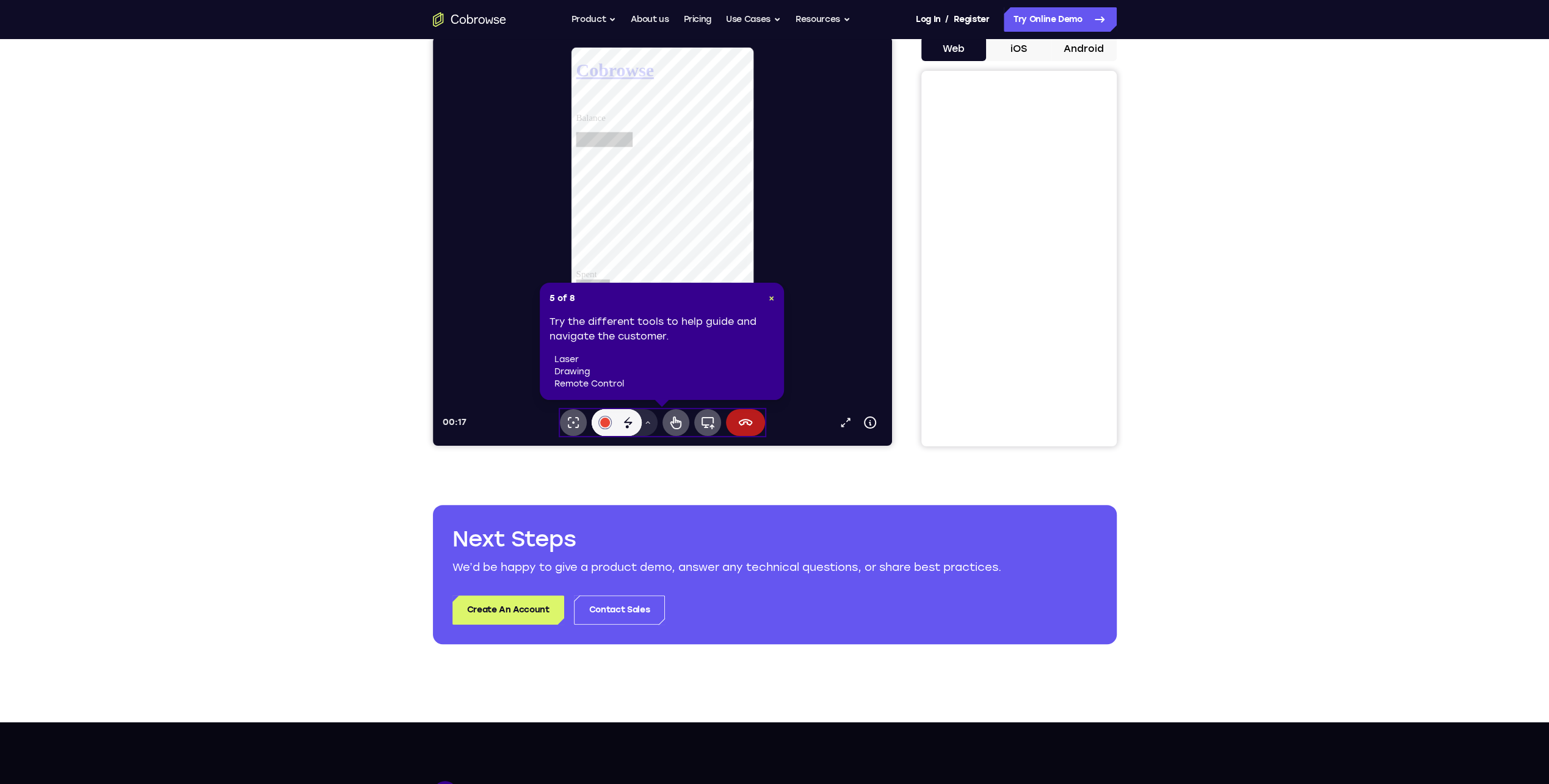
click at [598, 365] on li "laser" at bounding box center [664, 360] width 220 height 12
click at [605, 424] on div at bounding box center [605, 423] width 10 height 10
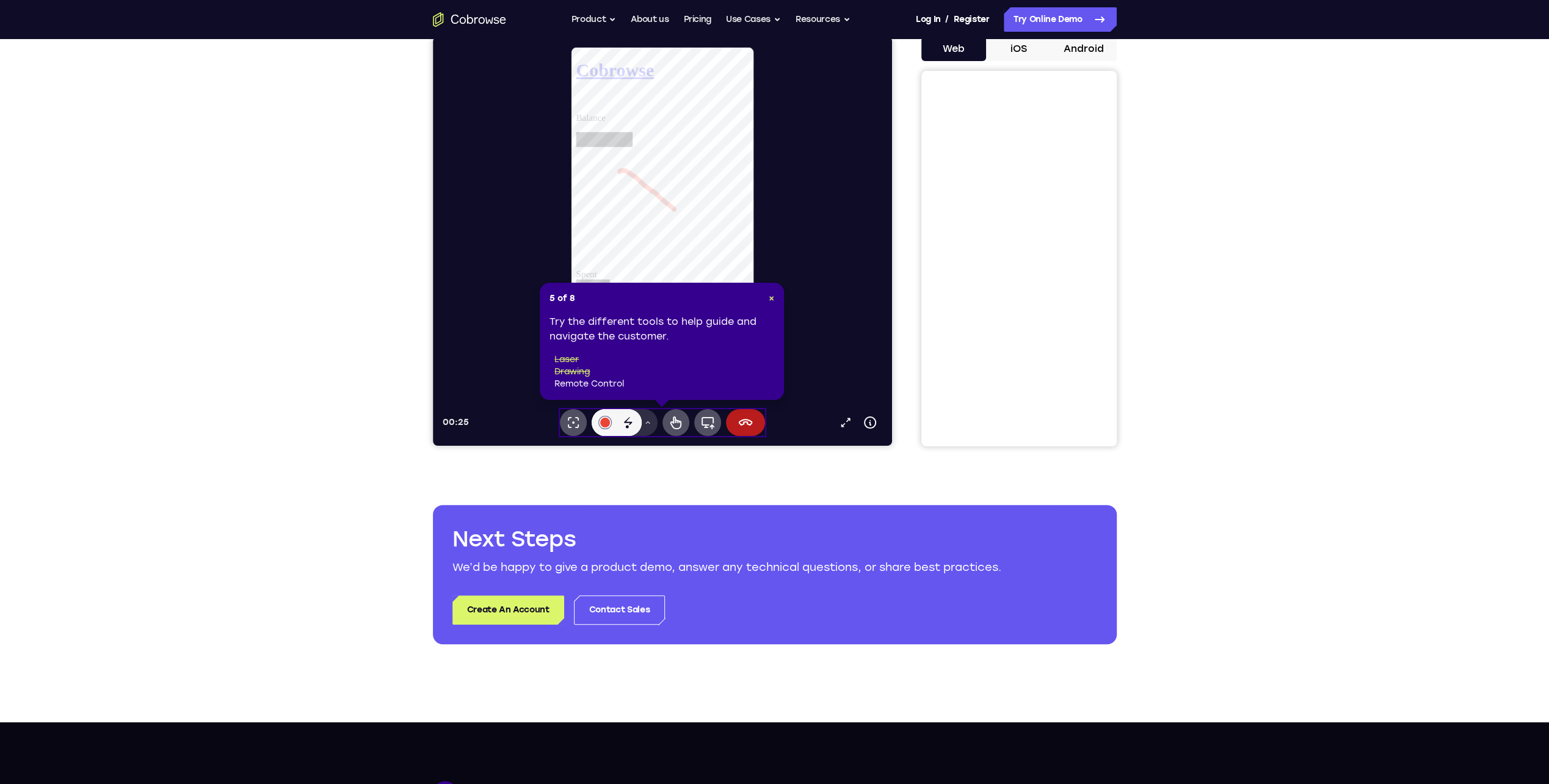
click at [432, 36] on icon at bounding box center [432, 36] width 0 height 0
click at [654, 379] on li "remote control" at bounding box center [664, 384] width 220 height 12
click at [676, 422] on icon at bounding box center [675, 422] width 11 height 13
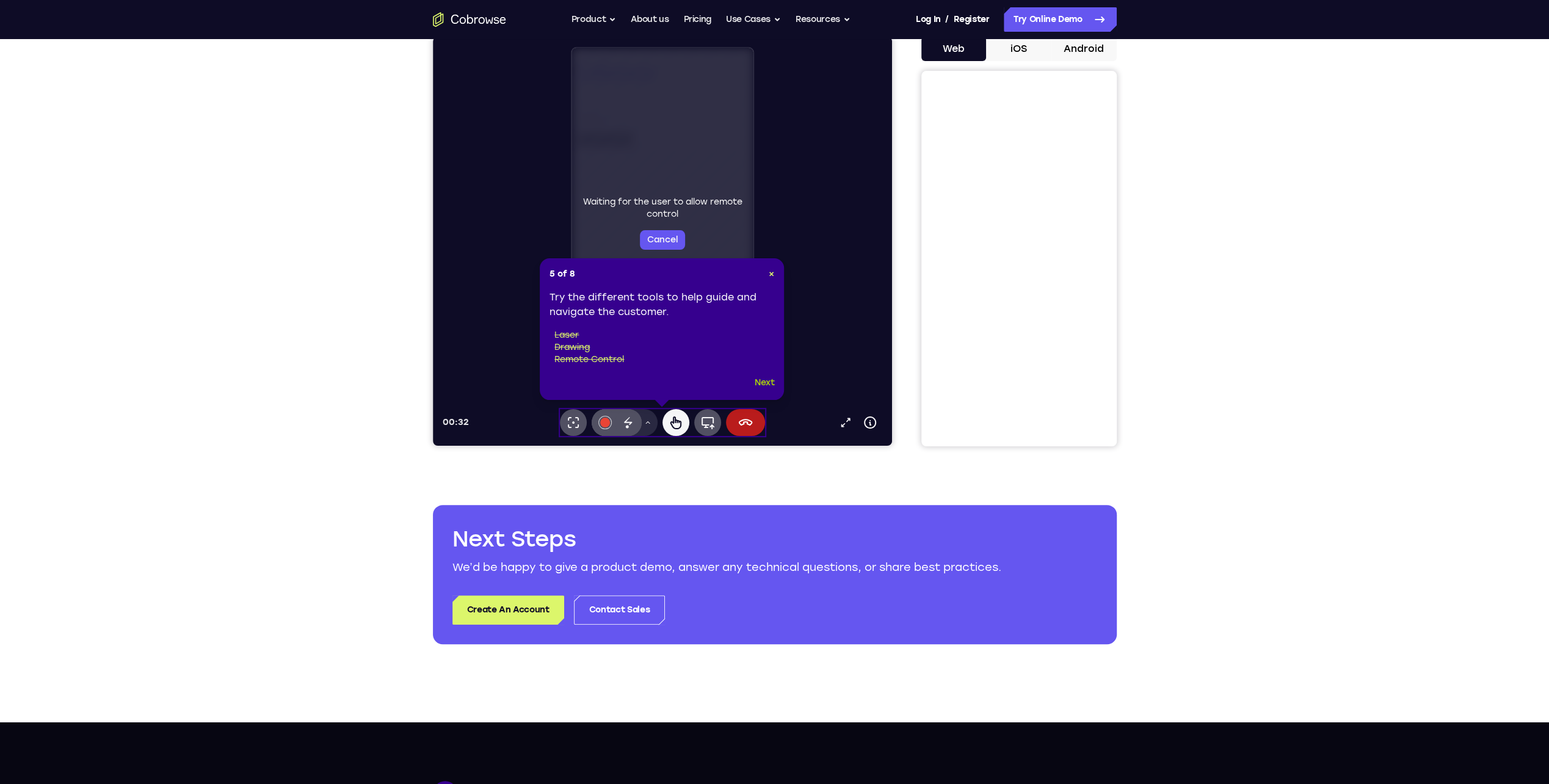
click at [761, 385] on button "Next" at bounding box center [765, 382] width 20 height 14
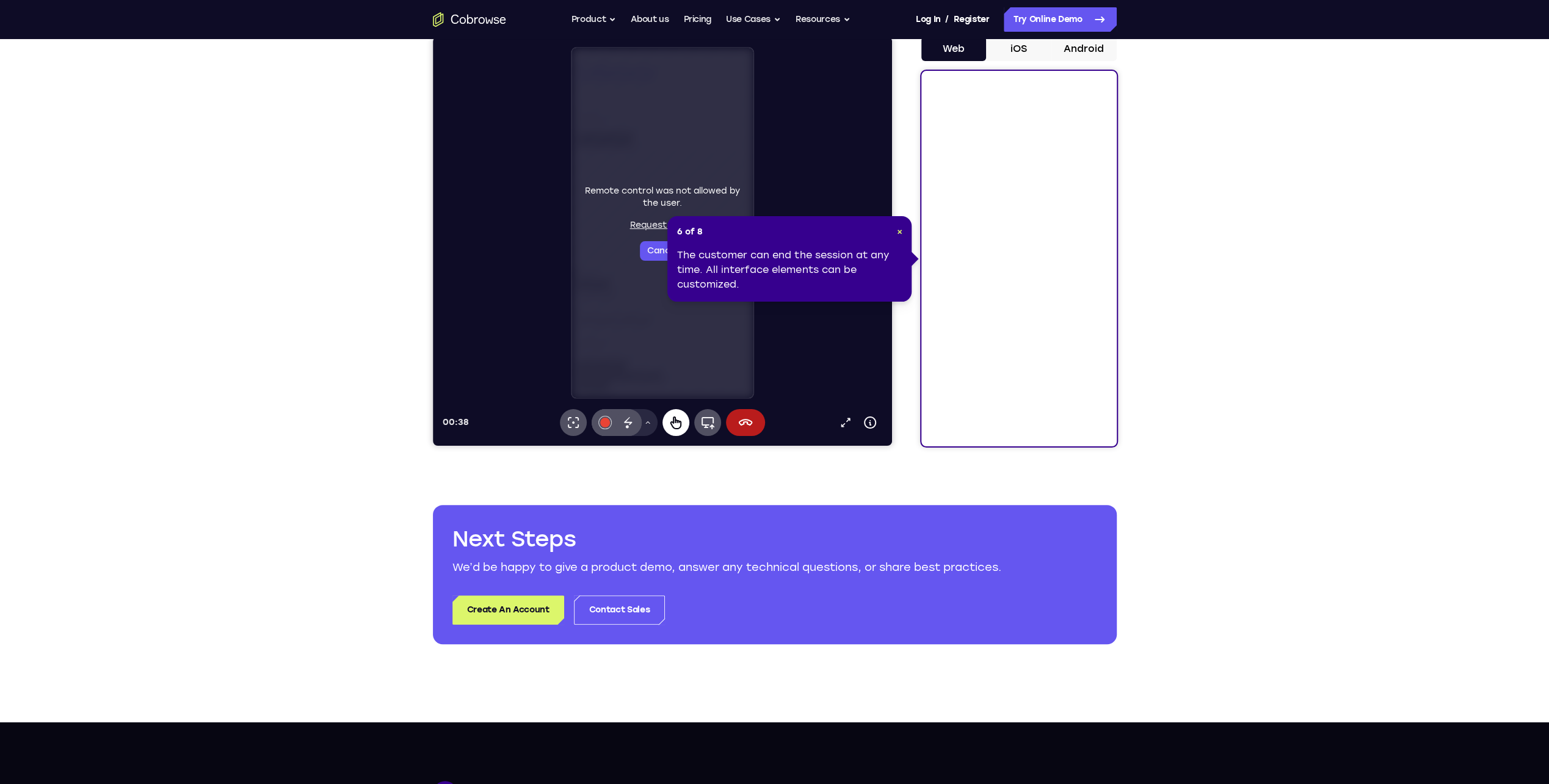
click at [432, 36] on button "Remote control" at bounding box center [432, 36] width 0 height 0
click at [644, 252] on button "Cancel" at bounding box center [662, 250] width 45 height 19
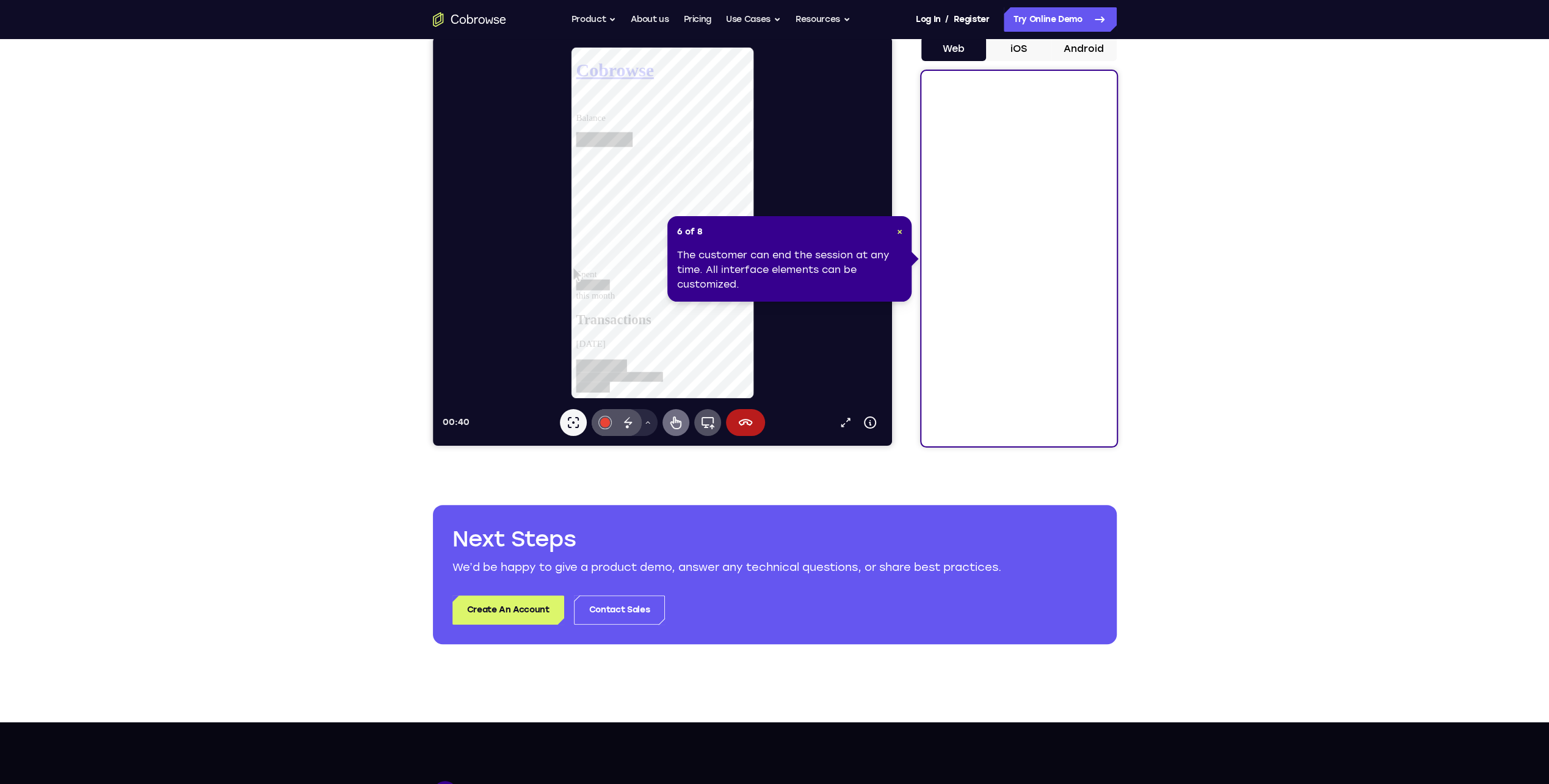
click at [680, 421] on icon at bounding box center [675, 422] width 11 height 13
click at [640, 370] on link at bounding box center [668, 392] width 185 height 46
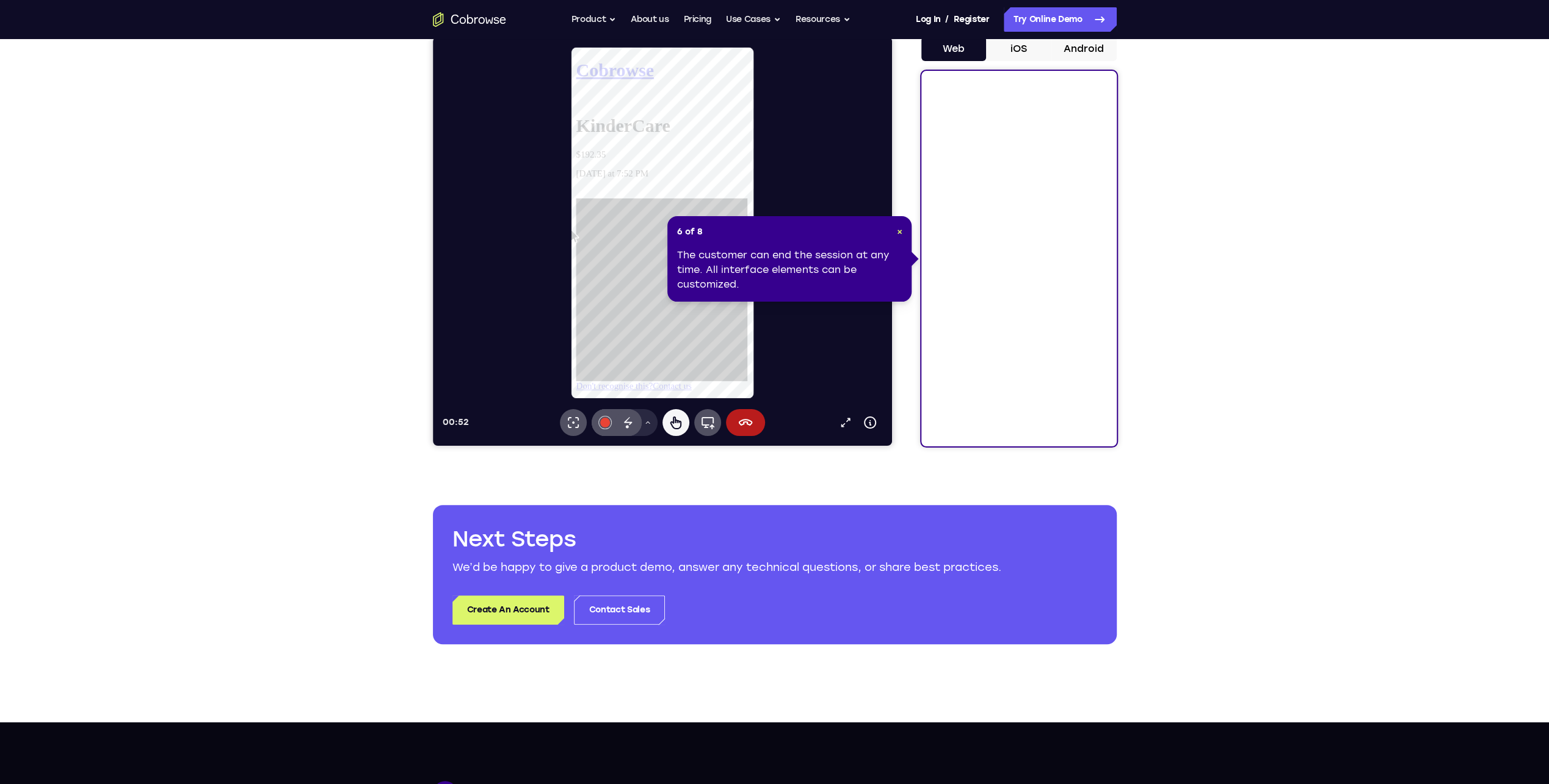
click at [847, 258] on div "The customer can end the session at any time. All interface elements can be cus…" at bounding box center [789, 269] width 225 height 44
click at [681, 419] on icon at bounding box center [675, 422] width 14 height 14
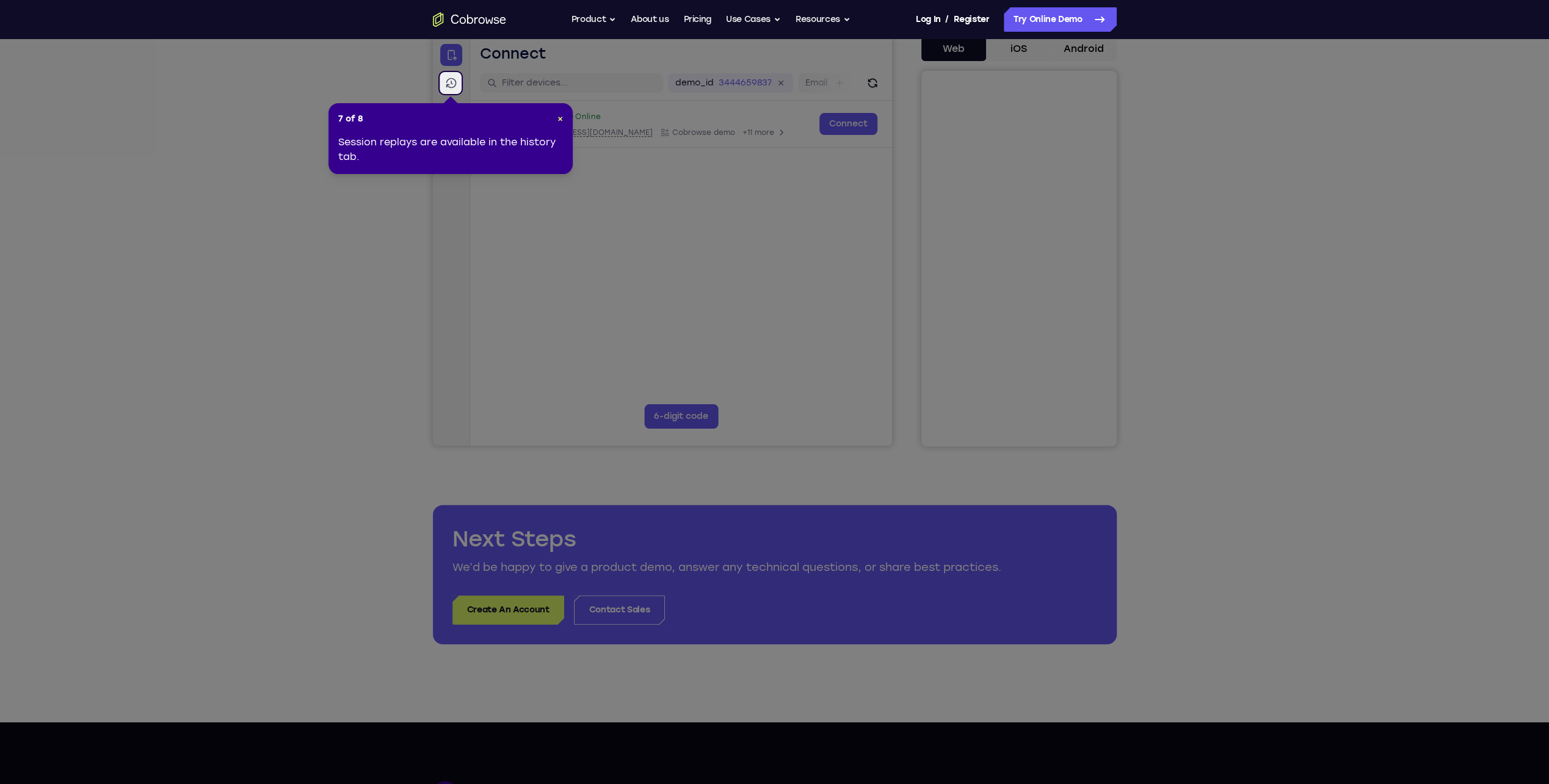
click at [451, 83] on icon at bounding box center [451, 83] width 12 height 12
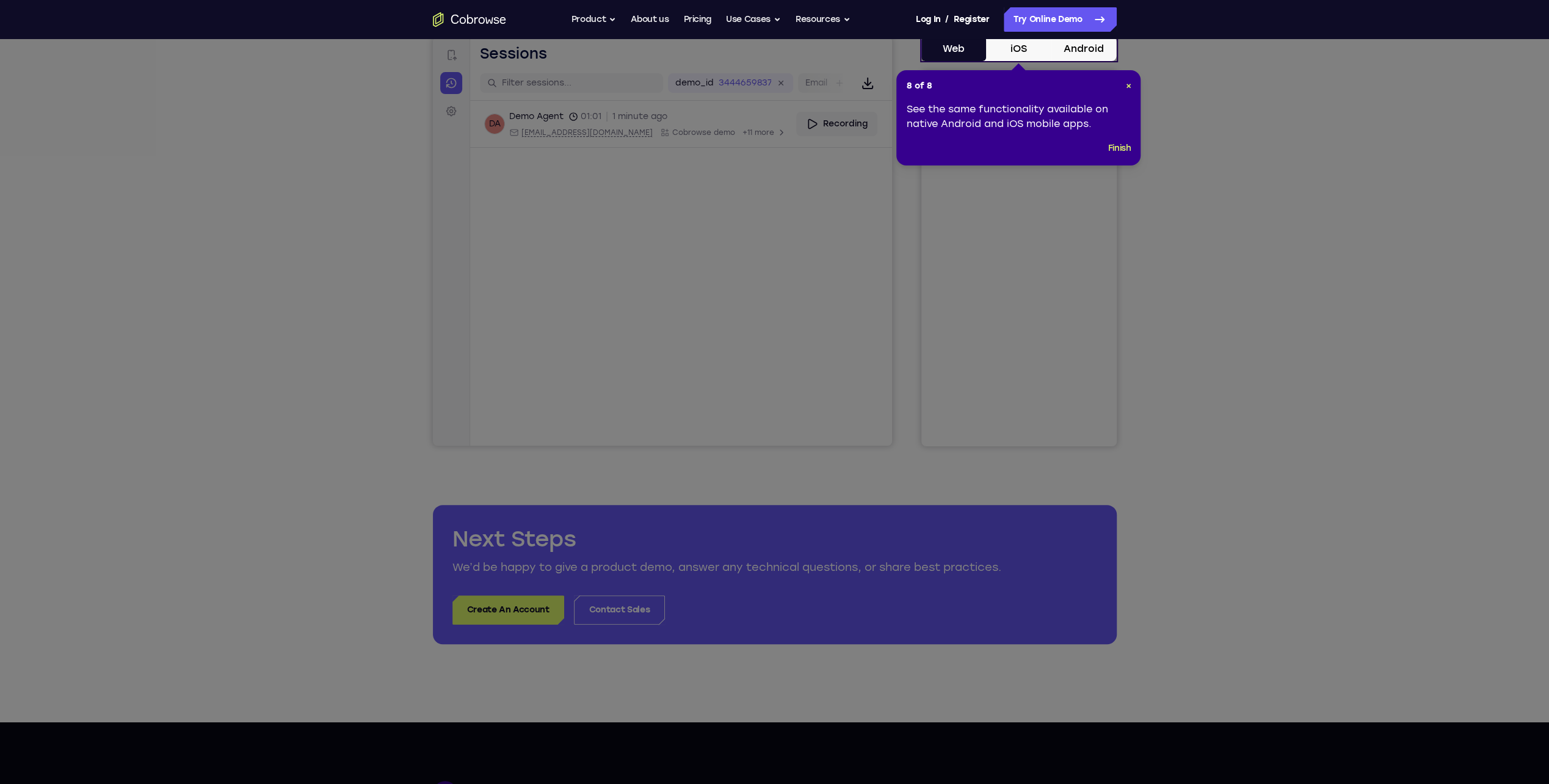
click at [420, 47] on button "iOS" at bounding box center [396, 45] width 49 height 19
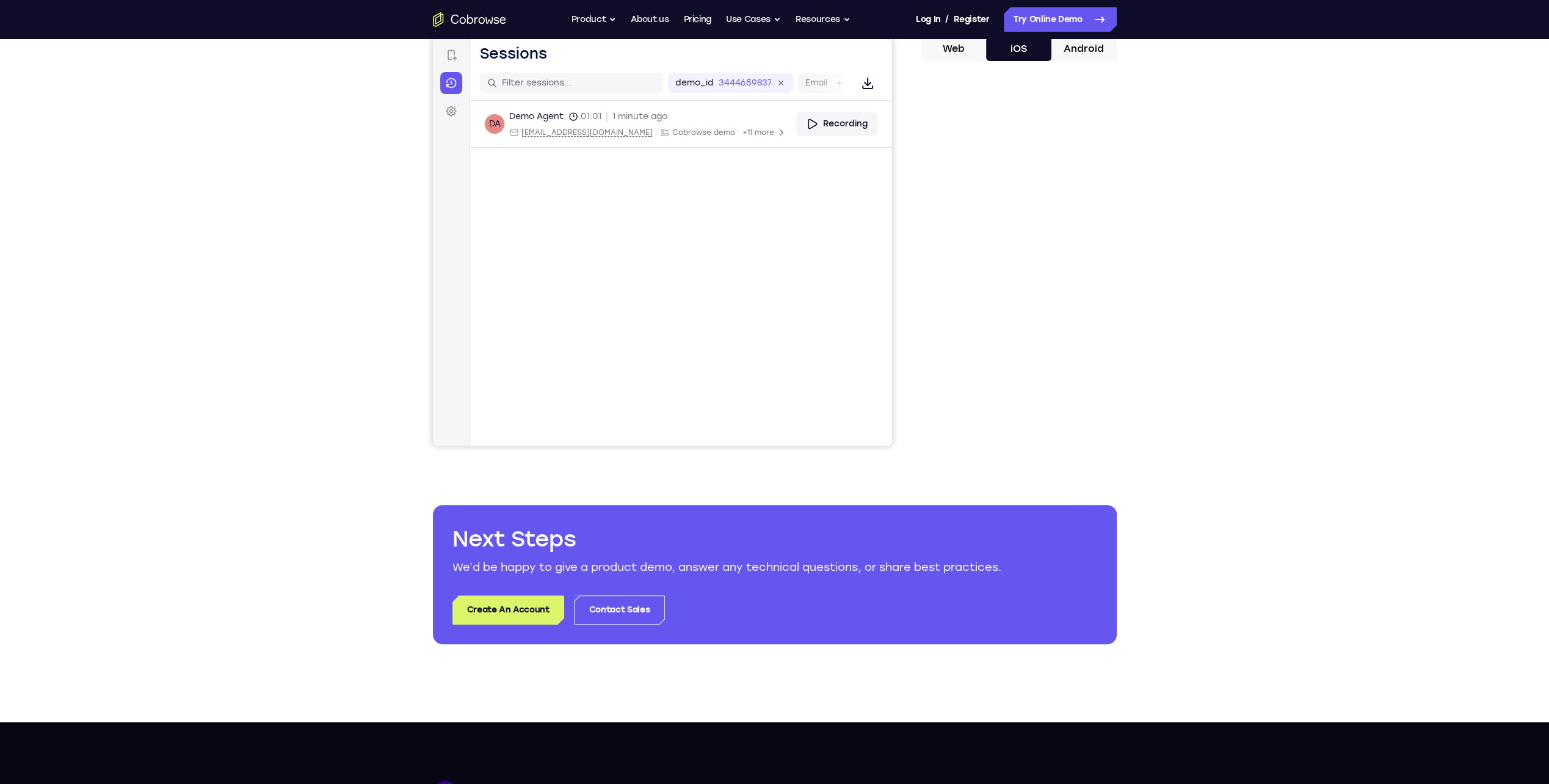
click at [442, 46] on button "Android" at bounding box center [434, 45] width 14 height 14
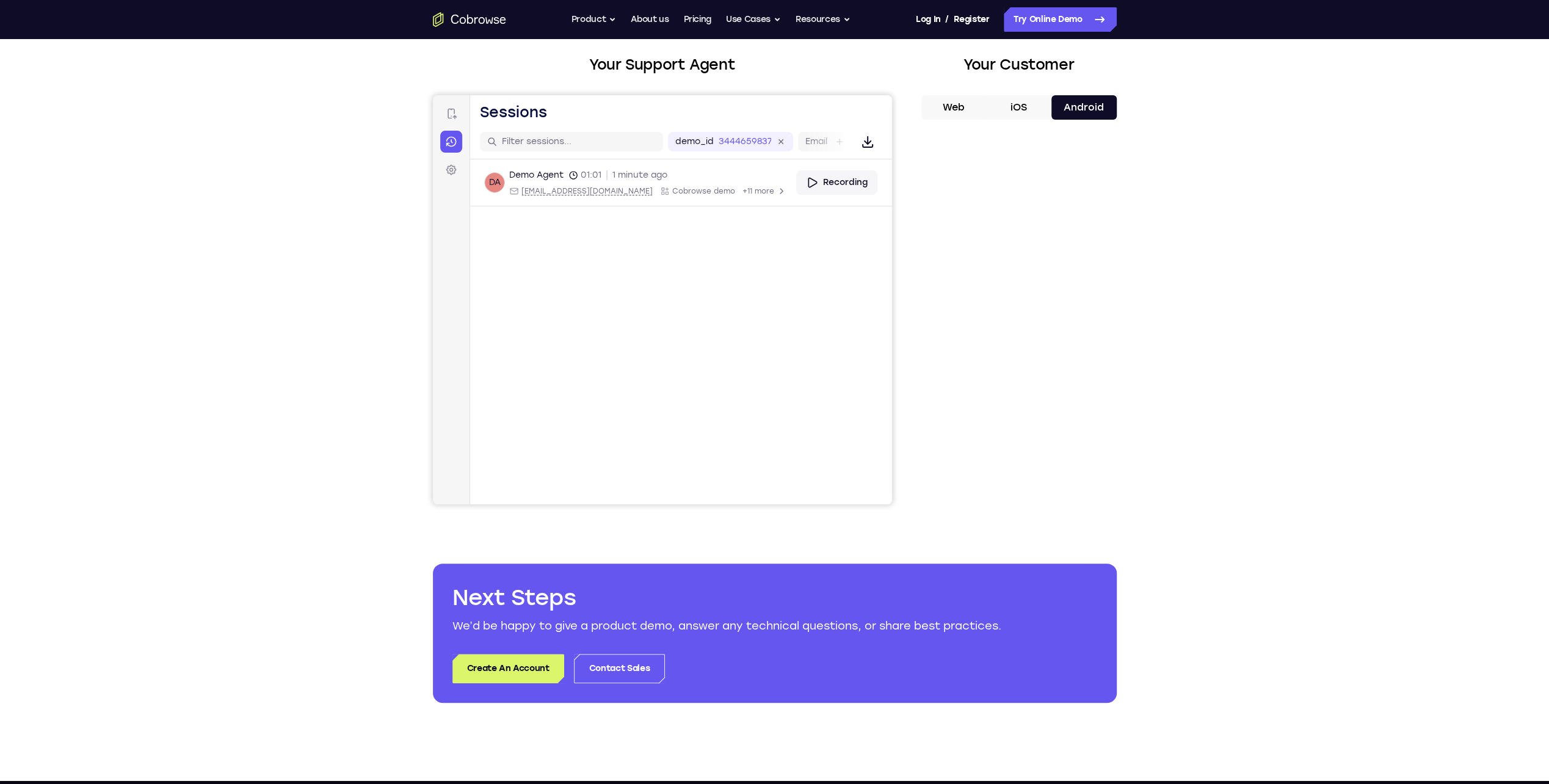
scroll to position [0, 0]
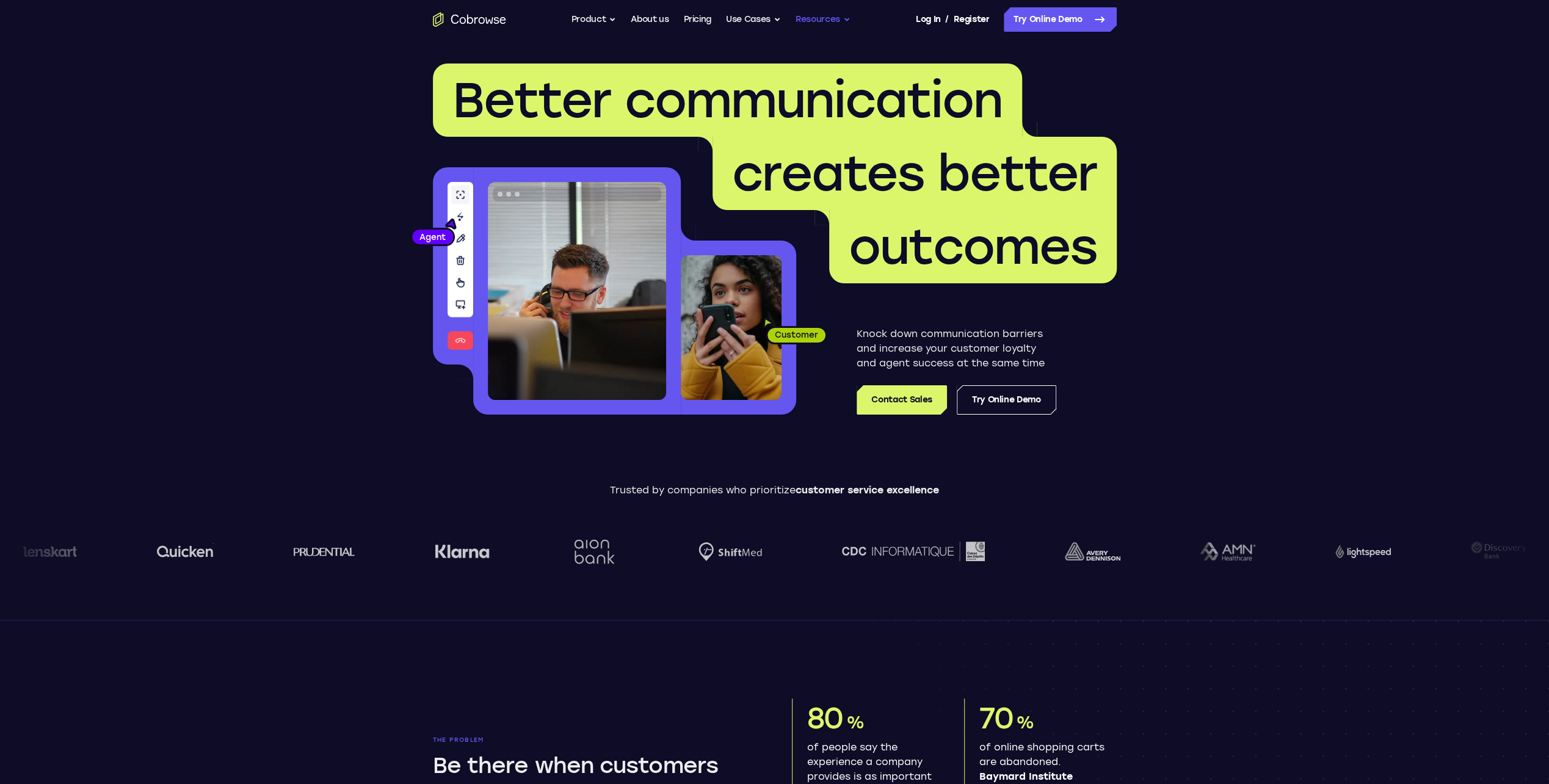
click at [818, 22] on button "Resources" at bounding box center [822, 19] width 55 height 24
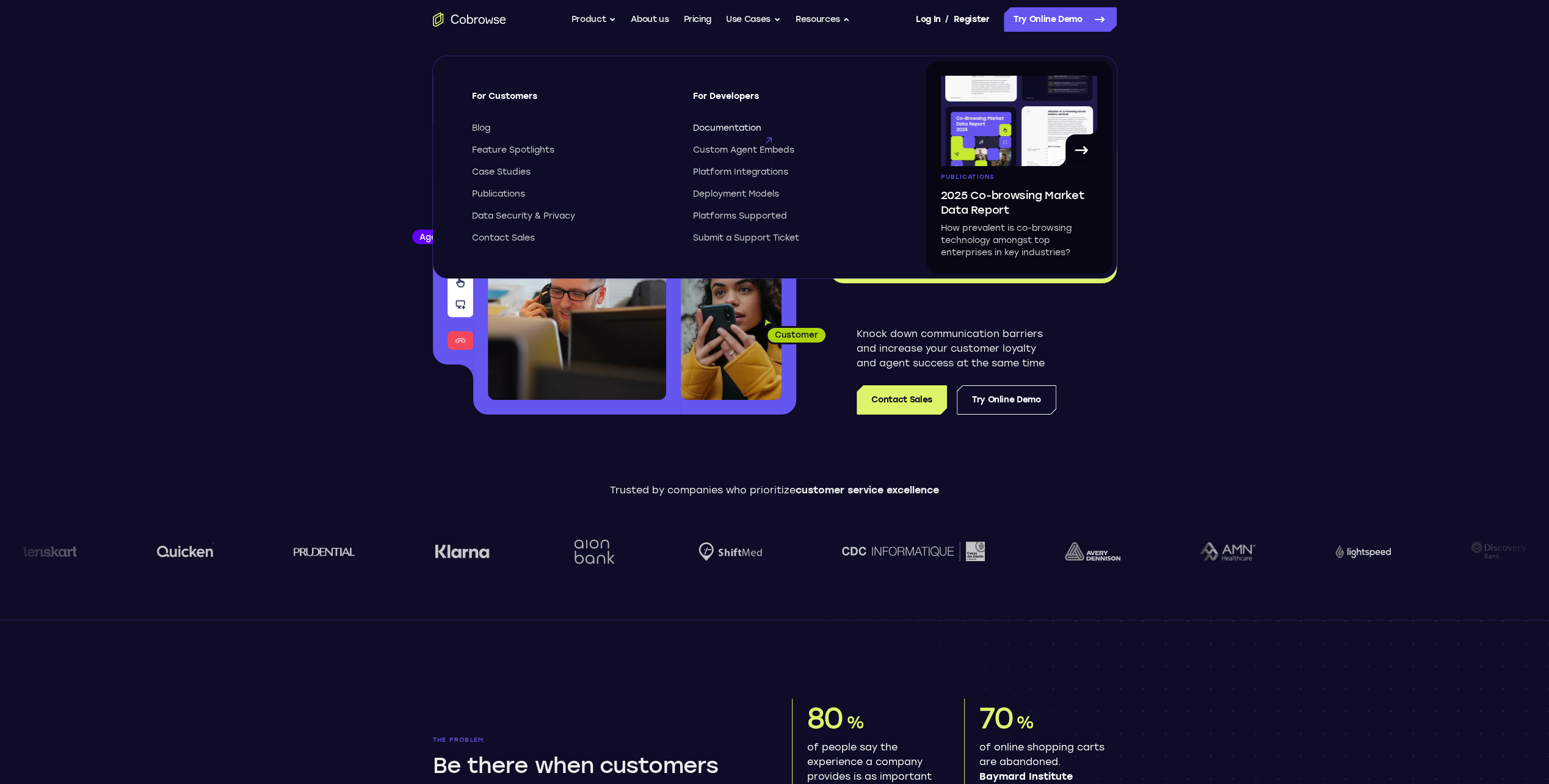
click at [735, 129] on span "Documentation" at bounding box center [727, 128] width 68 height 12
